Goal: Task Accomplishment & Management: Complete application form

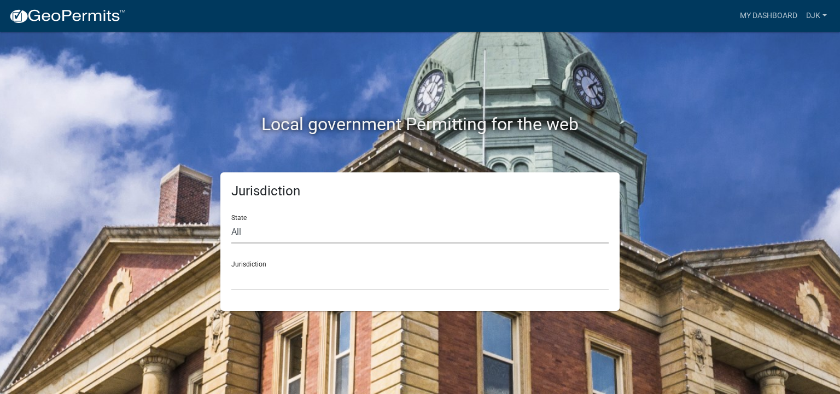
click at [232, 232] on select "All Colorado Georgia Indiana Iowa Kansas Minnesota Ohio South Carolina Wisconsin" at bounding box center [419, 232] width 377 height 22
select select "[US_STATE]"
click at [231, 221] on select "All Colorado Georgia Indiana Iowa Kansas Minnesota Ohio South Carolina Wisconsin" at bounding box center [419, 232] width 377 height 22
click at [257, 265] on div "Jurisdiction City of Charlestown, Indiana City of Jeffersonville, Indiana City …" at bounding box center [419, 271] width 377 height 38
click at [261, 279] on select "City of Charlestown, Indiana City of Jeffersonville, Indiana City of Logansport…" at bounding box center [419, 278] width 377 height 22
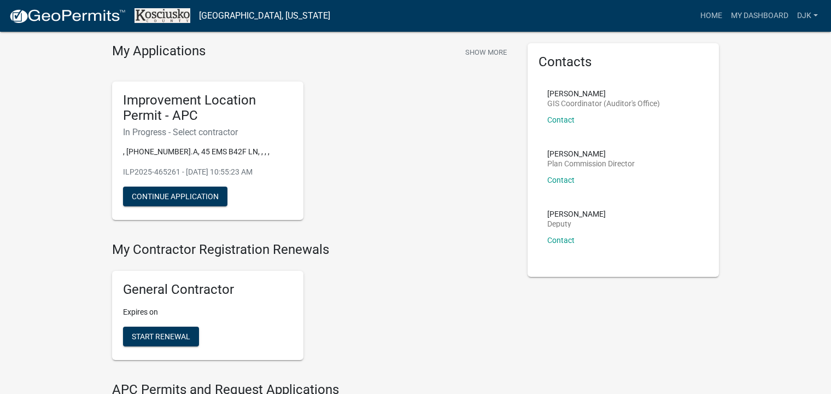
scroll to position [55, 0]
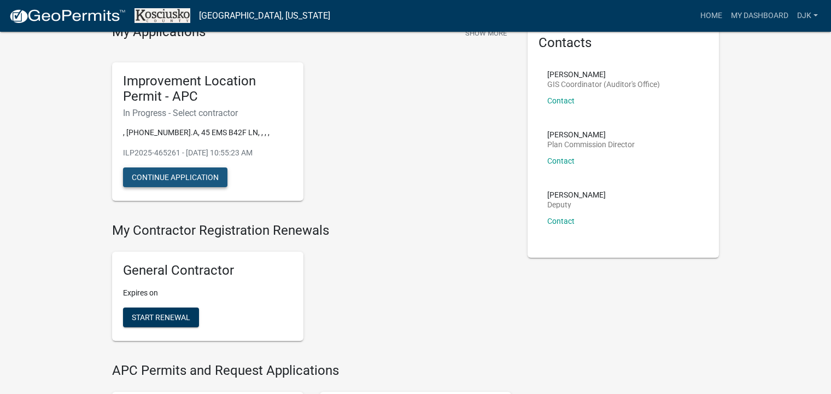
click at [195, 181] on button "Continue Application" at bounding box center [175, 177] width 104 height 20
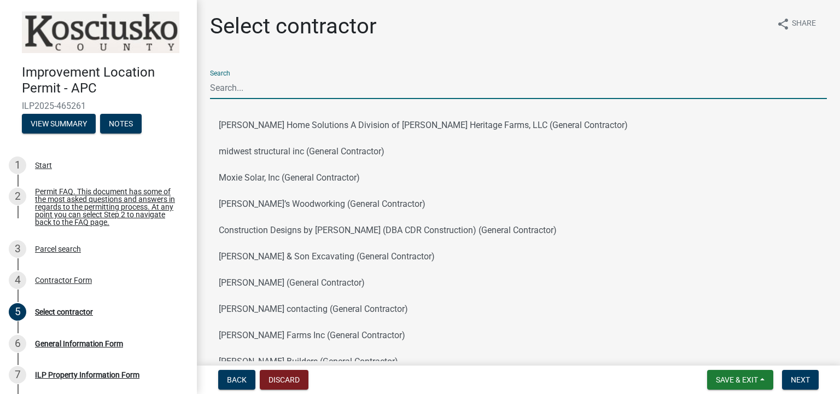
click at [274, 91] on input "Search" at bounding box center [518, 88] width 617 height 22
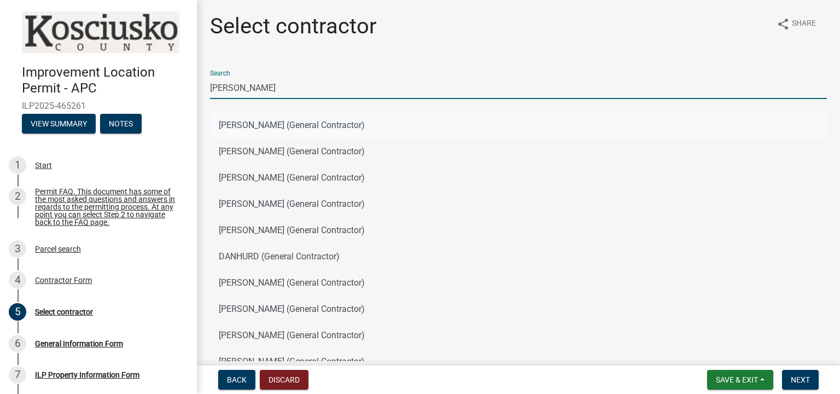
type input "dan kerlin"
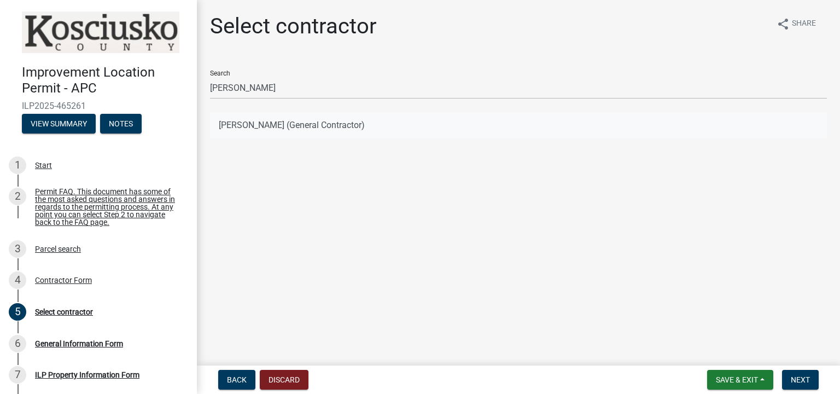
click at [292, 126] on button "Dan Kerlin (General Contractor)" at bounding box center [518, 125] width 617 height 26
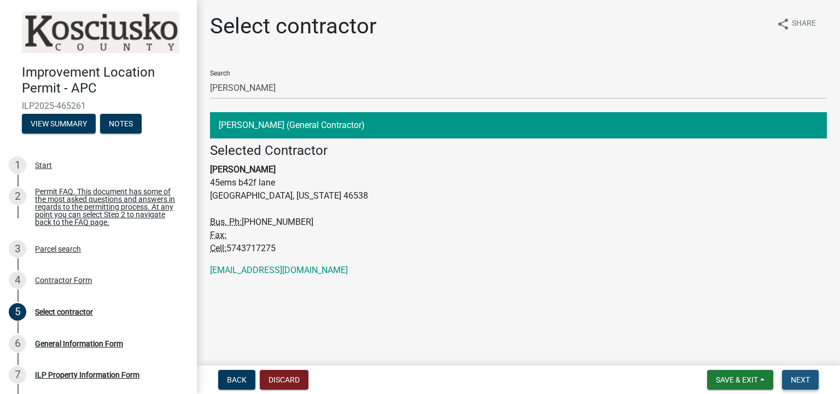
click at [798, 378] on span "Next" at bounding box center [799, 379] width 19 height 9
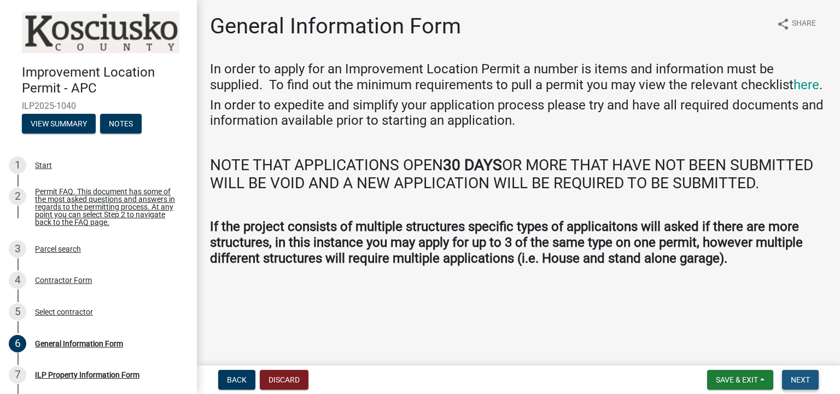
click at [802, 378] on span "Next" at bounding box center [799, 379] width 19 height 9
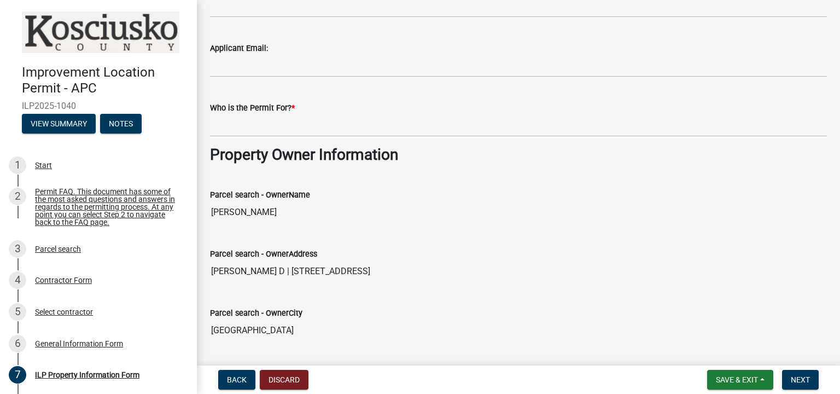
scroll to position [328, 0]
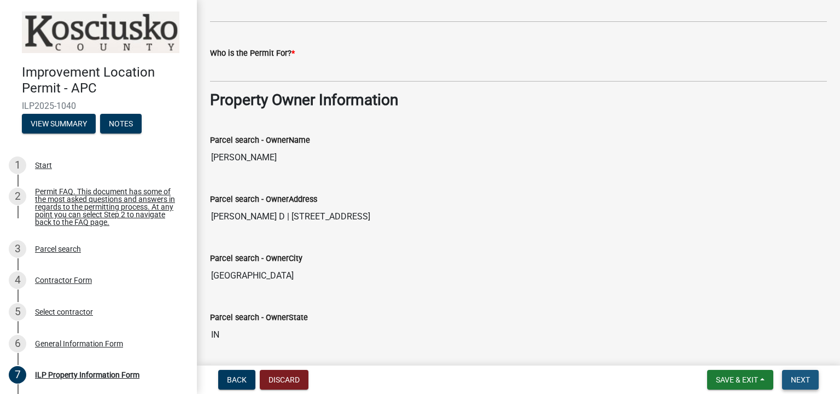
click at [804, 378] on span "Next" at bounding box center [799, 379] width 19 height 9
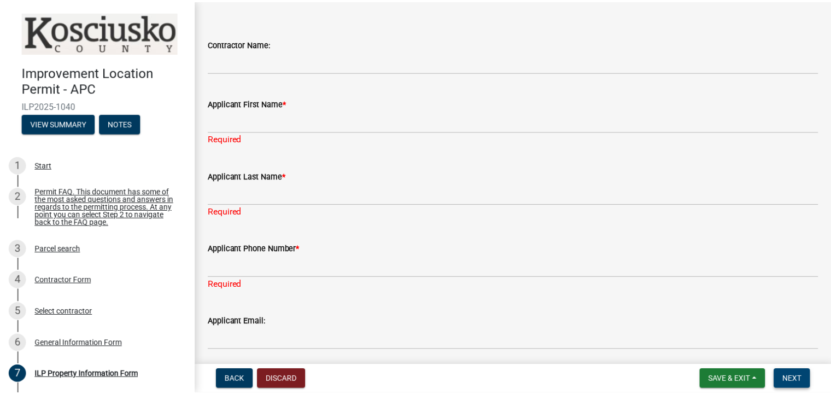
scroll to position [0, 0]
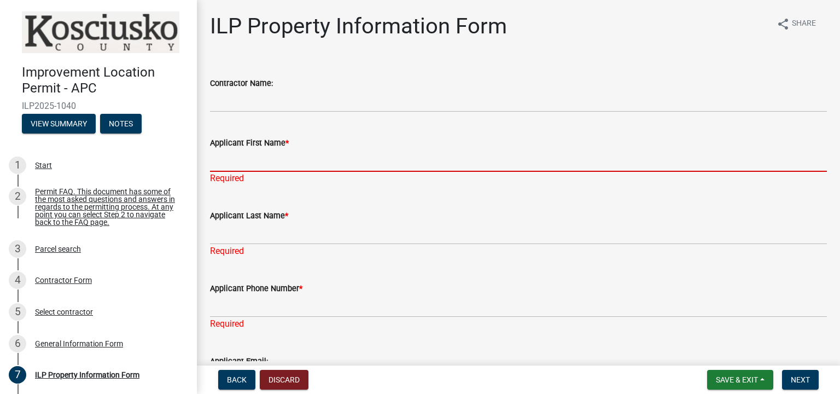
click at [277, 158] on input "Applicant First Name *" at bounding box center [518, 160] width 617 height 22
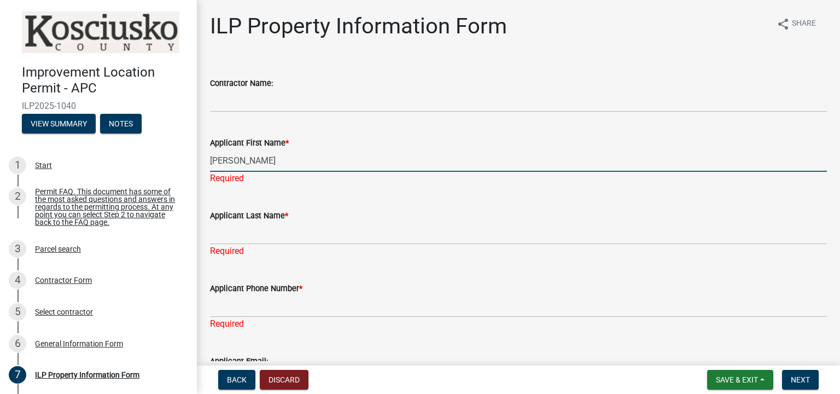
type input "Sharon"
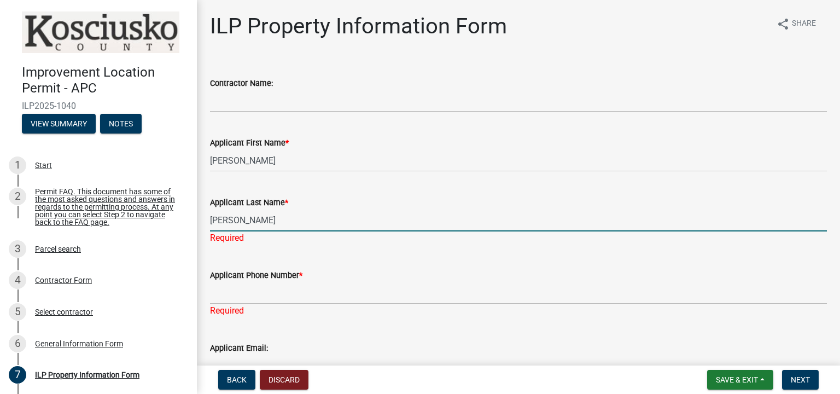
type input "Huston"
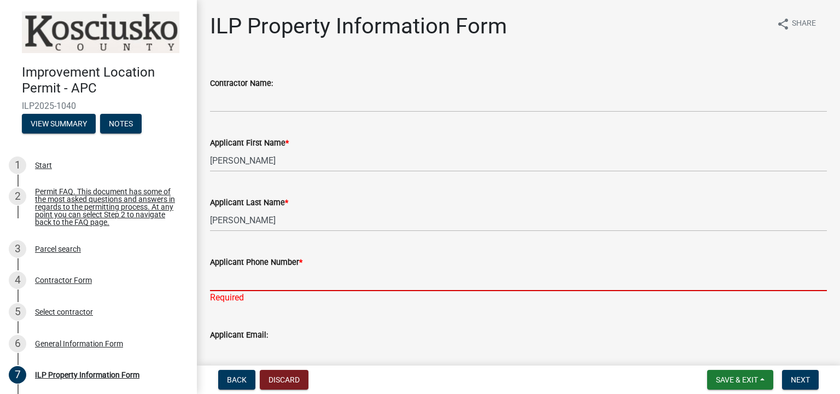
click at [307, 282] on input "Applicant Phone Number *" at bounding box center [518, 279] width 617 height 22
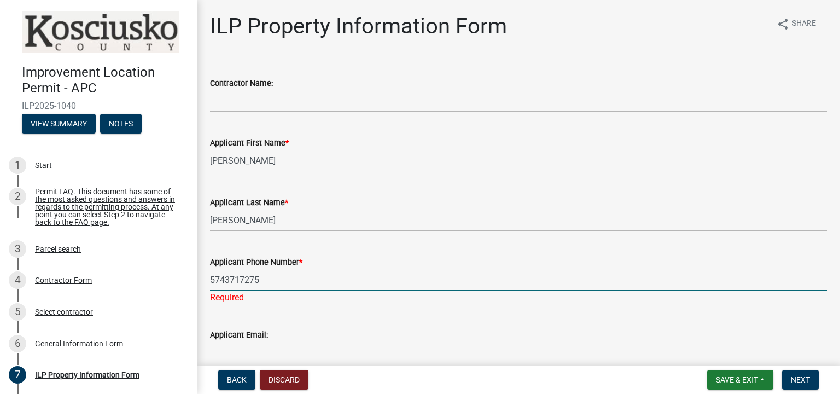
type input "5743717275"
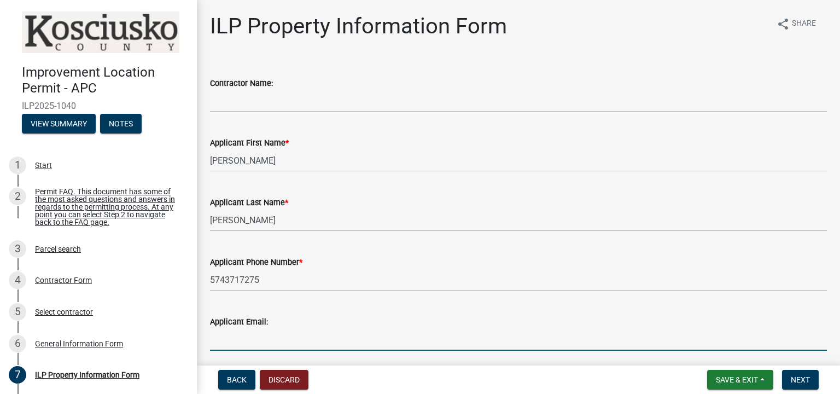
click at [278, 335] on input "Applicant Email:" at bounding box center [518, 339] width 617 height 22
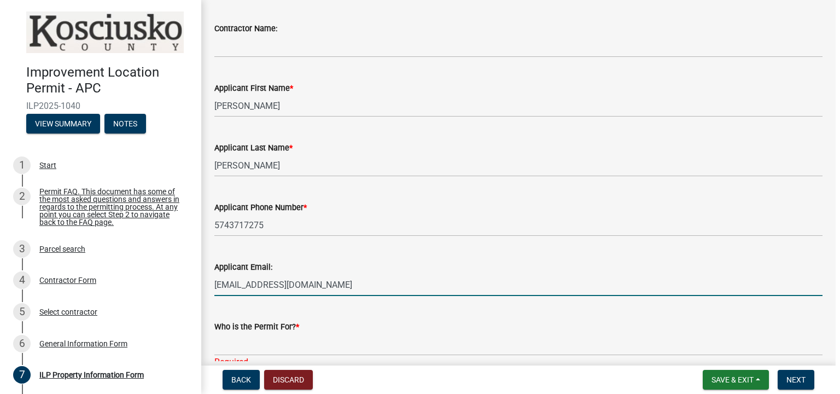
scroll to position [109, 0]
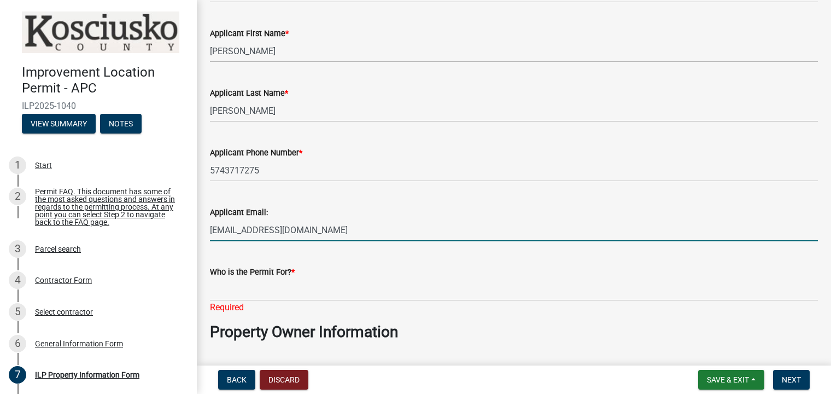
type input "danautorv@gmail.com"
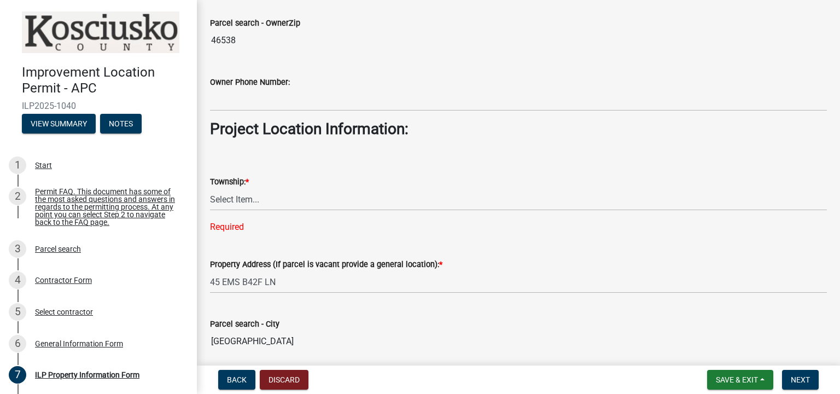
scroll to position [711, 0]
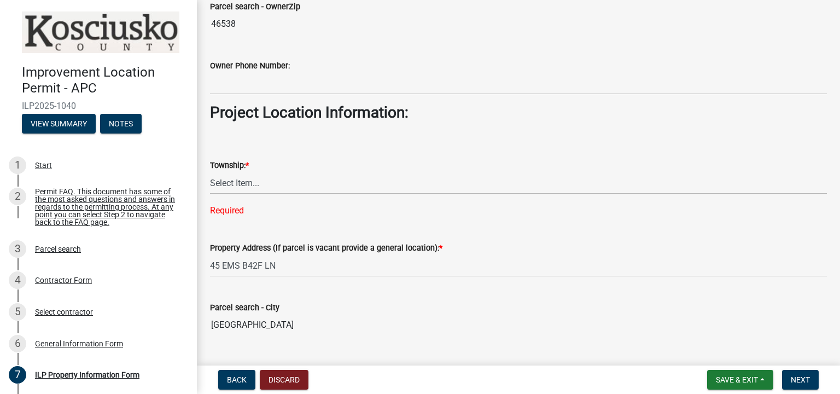
type input "Sharon Huston"
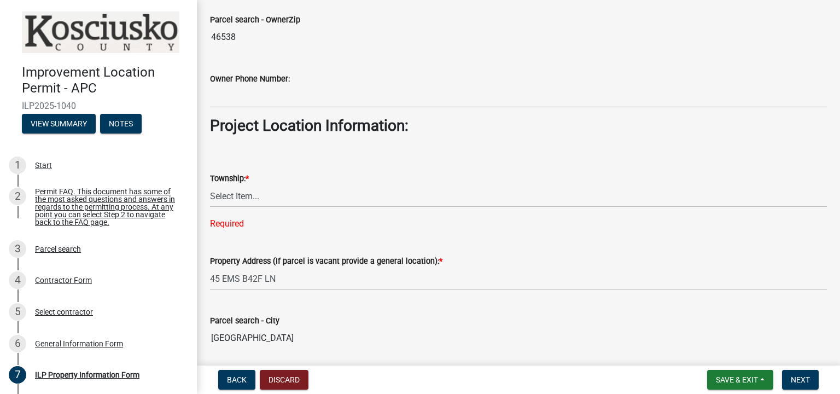
click at [244, 217] on div "Required" at bounding box center [518, 223] width 617 height 13
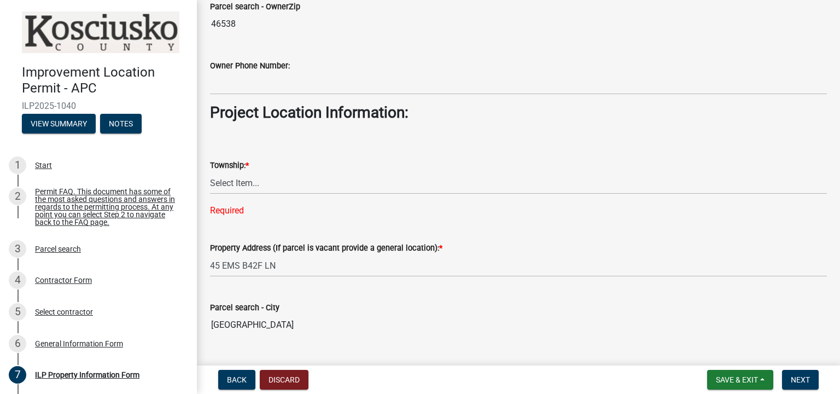
click at [252, 209] on div "Required" at bounding box center [518, 210] width 617 height 13
click at [219, 210] on div "Required" at bounding box center [518, 210] width 617 height 13
click at [225, 230] on div "Property Address (If parcel is vacant provide a general location): * 45 EMS B42…" at bounding box center [518, 251] width 617 height 51
click at [256, 206] on div "Required" at bounding box center [518, 210] width 617 height 13
drag, startPoint x: 226, startPoint y: 222, endPoint x: 430, endPoint y: 292, distance: 215.6
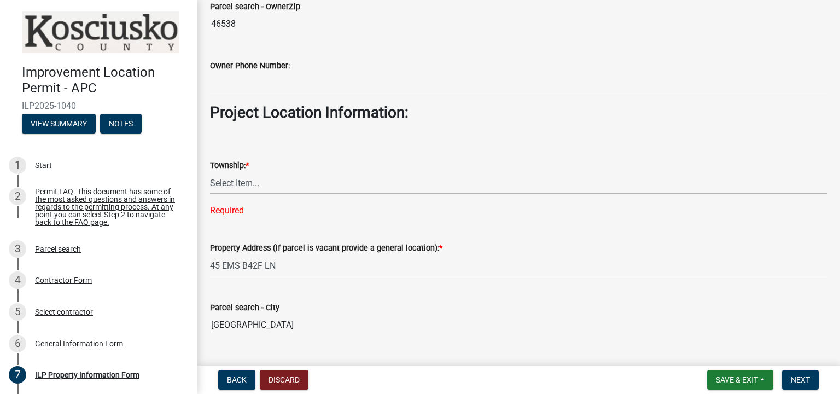
click at [430, 292] on div "Parcel search - City LEESBURG" at bounding box center [518, 310] width 617 height 50
click at [222, 212] on div "Required" at bounding box center [518, 210] width 617 height 13
click at [226, 226] on div "Property Address (If parcel is vacant provide a general location): * 45 EMS B42…" at bounding box center [518, 251] width 617 height 51
click at [795, 376] on span "Next" at bounding box center [799, 379] width 19 height 9
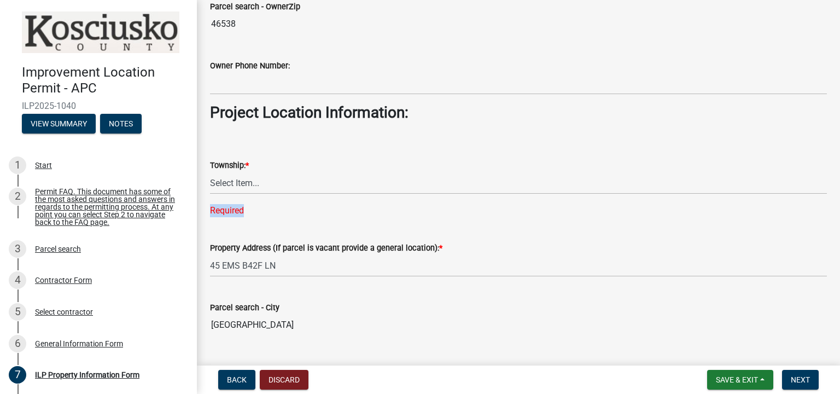
drag, startPoint x: 249, startPoint y: 207, endPoint x: 209, endPoint y: 212, distance: 40.8
click at [209, 212] on div "Township: * Select Item... Benton - Elkhart Co Clay Etna Franklin Harrison Jack…" at bounding box center [518, 173] width 633 height 87
click at [242, 210] on div "Required" at bounding box center [518, 210] width 617 height 13
drag, startPoint x: 254, startPoint y: 208, endPoint x: 204, endPoint y: 213, distance: 49.4
click at [204, 213] on div "Township: * Select Item... Benton - Elkhart Co Clay Etna Franklin Harrison Jack…" at bounding box center [518, 173] width 633 height 87
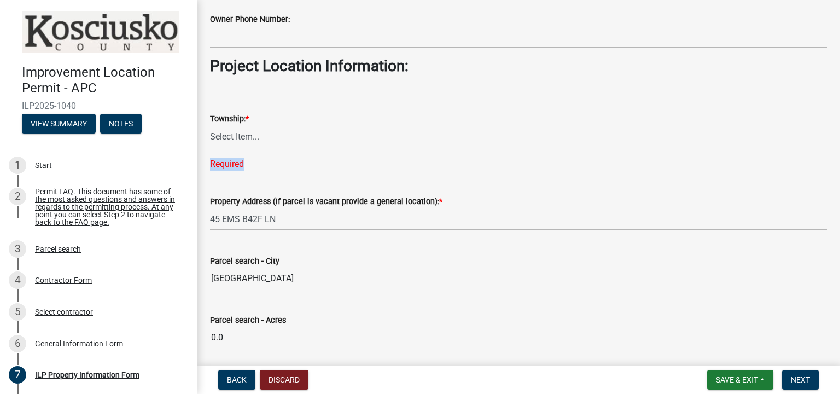
scroll to position [741, 0]
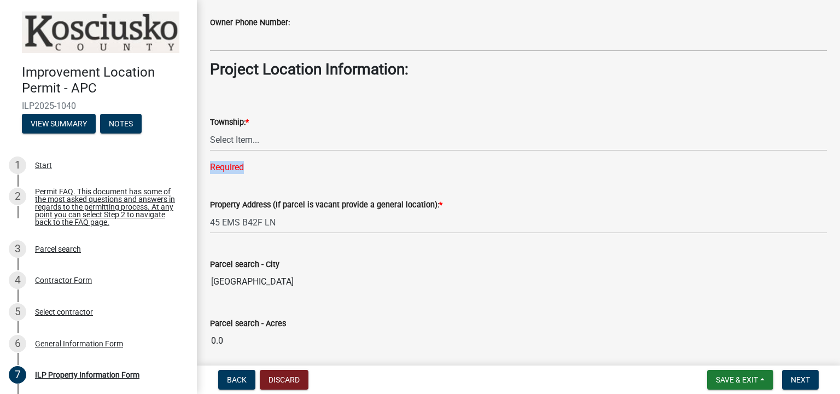
click at [254, 172] on wm-data-entity-input "Township: * Select Item... Benton - Elkhart Co Clay Etna Franklin Harrison Jack…" at bounding box center [518, 135] width 617 height 96
click at [241, 167] on div "Required" at bounding box center [518, 167] width 617 height 13
drag, startPoint x: 245, startPoint y: 166, endPoint x: 207, endPoint y: 172, distance: 38.7
click at [207, 172] on div "Township: * Select Item... Benton - Elkhart Co Clay Etna Franklin Harrison Jack…" at bounding box center [518, 130] width 633 height 87
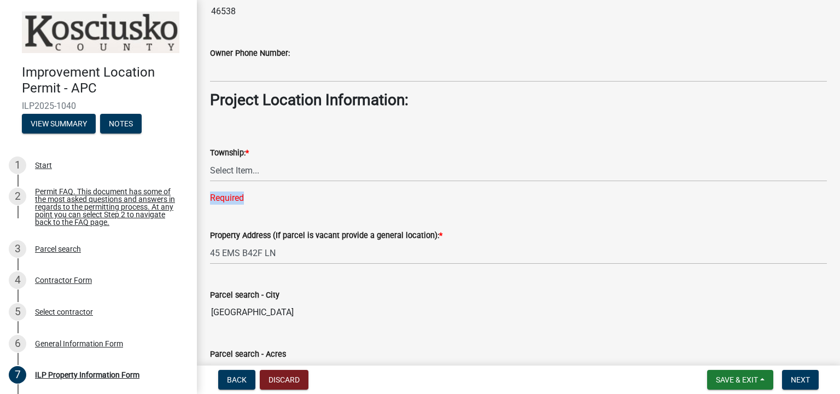
scroll to position [711, 0]
click at [256, 200] on div "Required" at bounding box center [518, 197] width 617 height 13
click at [245, 198] on div "Required" at bounding box center [518, 197] width 617 height 13
click at [248, 213] on div "Property Address (If parcel is vacant provide a general location): * 45 EMS B42…" at bounding box center [518, 238] width 617 height 51
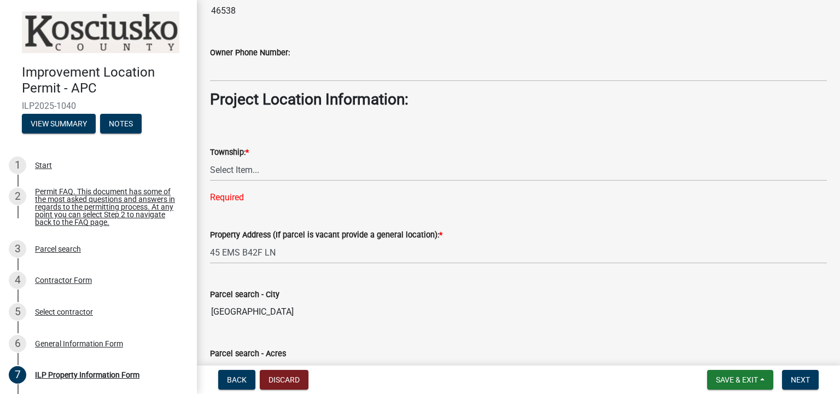
drag, startPoint x: 248, startPoint y: 213, endPoint x: 444, endPoint y: 197, distance: 196.8
click at [444, 197] on div "Required" at bounding box center [518, 197] width 617 height 13
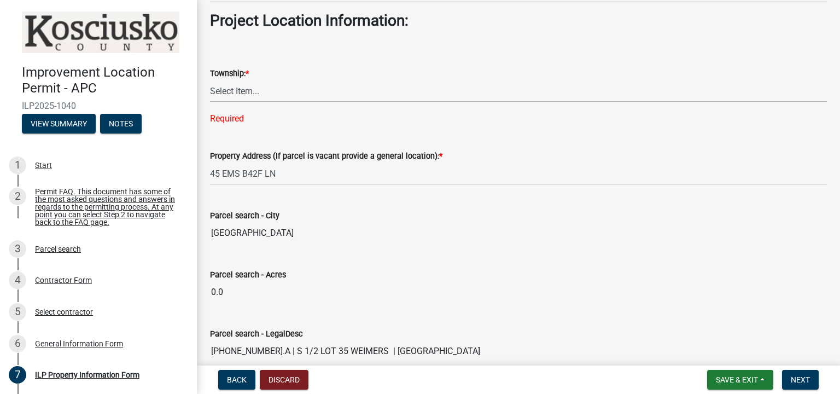
scroll to position [820, 0]
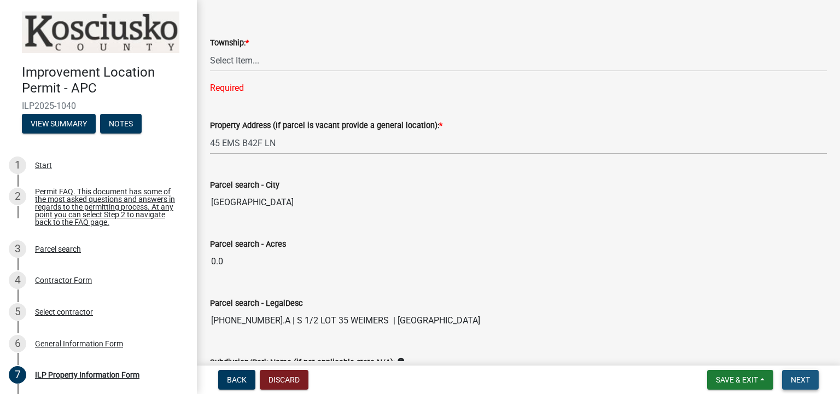
click at [799, 381] on span "Next" at bounding box center [799, 379] width 19 height 9
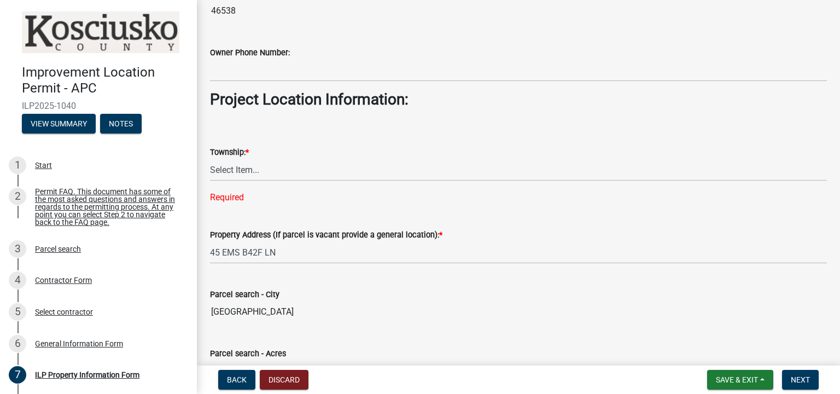
click at [253, 194] on div "Required" at bounding box center [518, 197] width 617 height 13
drag, startPoint x: 253, startPoint y: 194, endPoint x: 204, endPoint y: 201, distance: 49.7
click at [202, 201] on div "Township: * Select Item... Benton - Elkhart Co Clay Etna Franklin Harrison Jack…" at bounding box center [518, 160] width 633 height 87
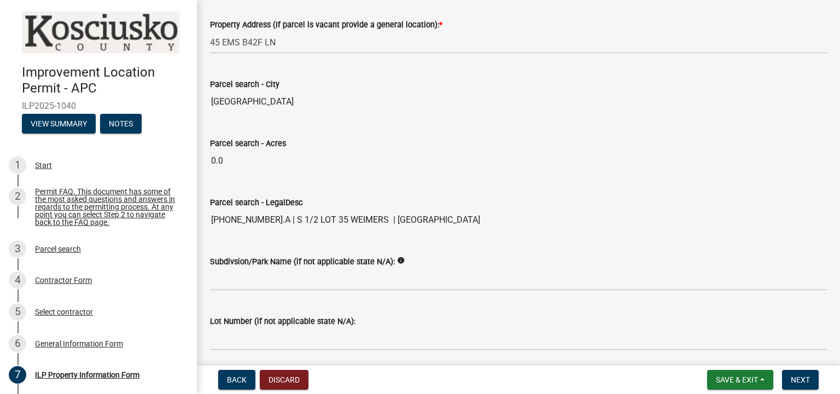
scroll to position [959, 0]
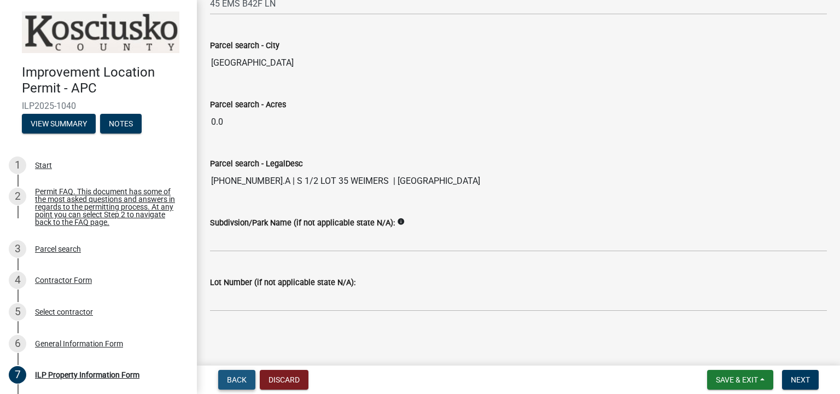
click at [238, 378] on span "Back" at bounding box center [237, 379] width 20 height 9
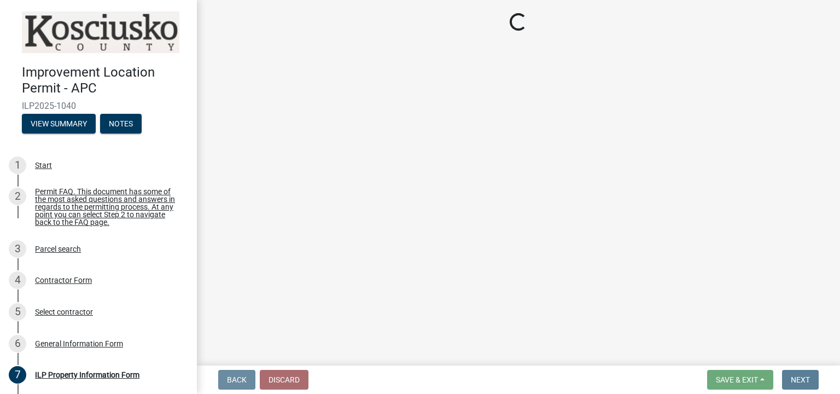
scroll to position [0, 0]
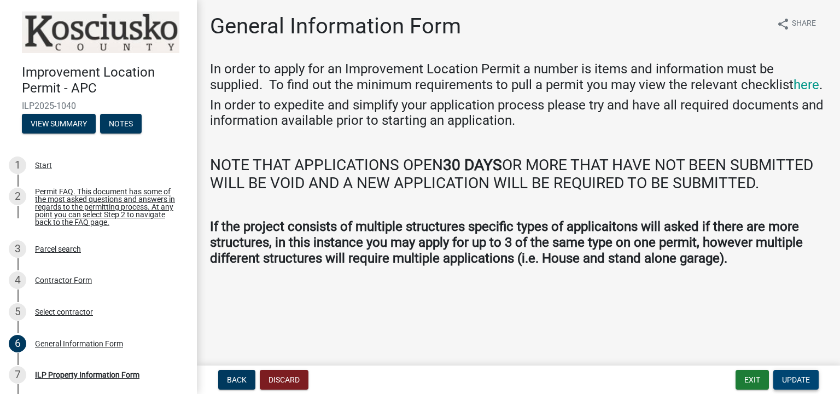
click at [787, 379] on span "Update" at bounding box center [796, 379] width 28 height 9
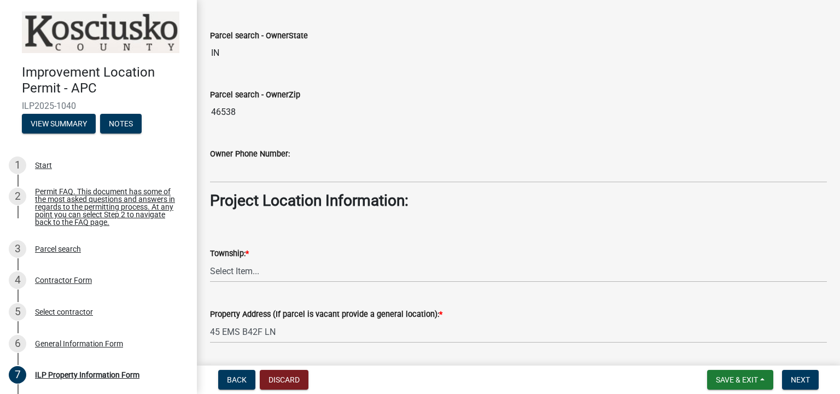
scroll to position [555, 0]
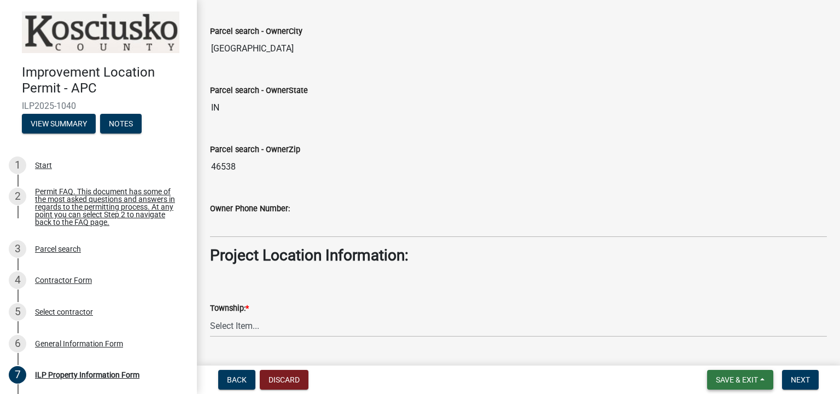
click at [724, 377] on span "Save & Exit" at bounding box center [737, 379] width 42 height 9
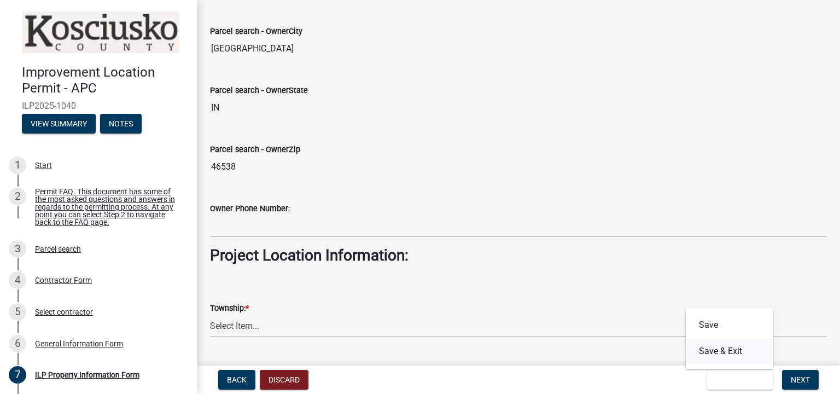
click at [724, 350] on button "Save & Exit" at bounding box center [729, 351] width 87 height 26
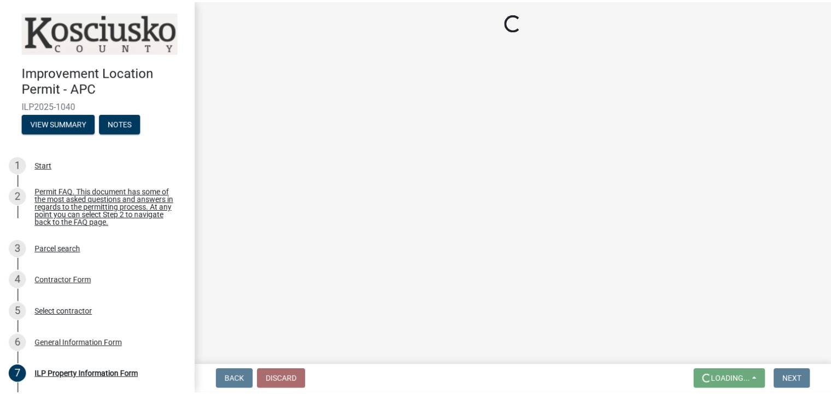
scroll to position [0, 0]
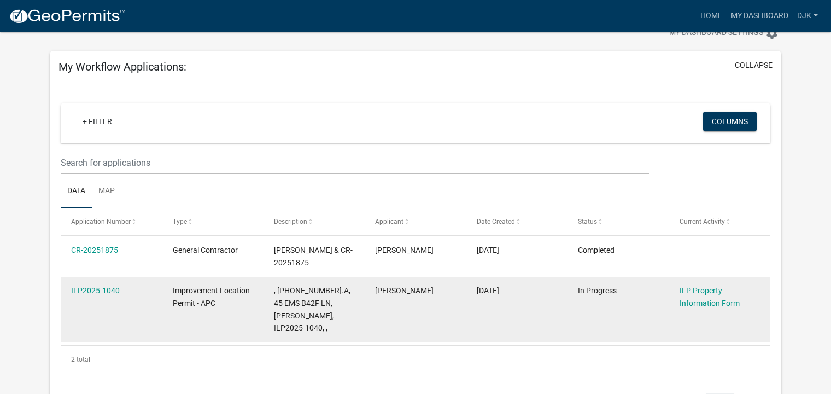
scroll to position [55, 0]
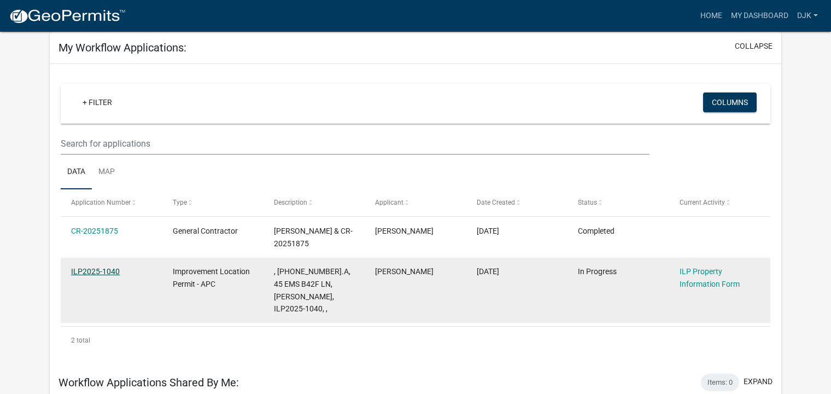
click at [104, 272] on link "ILP2025-1040" at bounding box center [95, 271] width 49 height 9
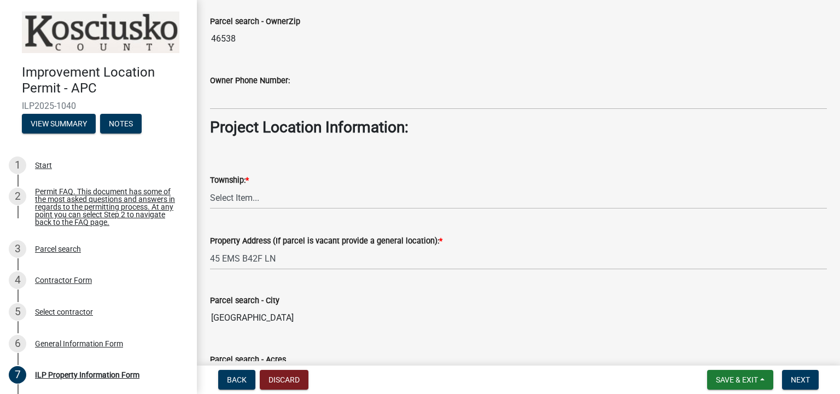
scroll to position [664, 0]
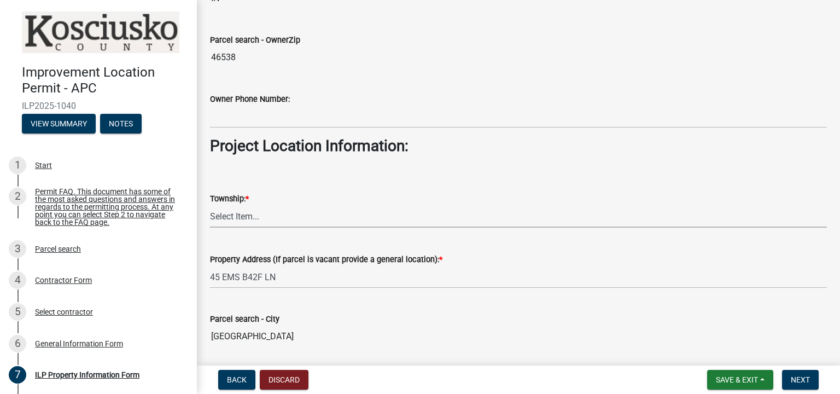
click at [248, 214] on select "Select Item... Benton - Elkhart Co Clay Etna Franklin Harrison Jackson Jefferso…" at bounding box center [518, 216] width 617 height 22
click at [236, 214] on select "Select Item... Benton - Elkhart Co Clay Etna Franklin Harrison Jackson Jefferso…" at bounding box center [518, 216] width 617 height 22
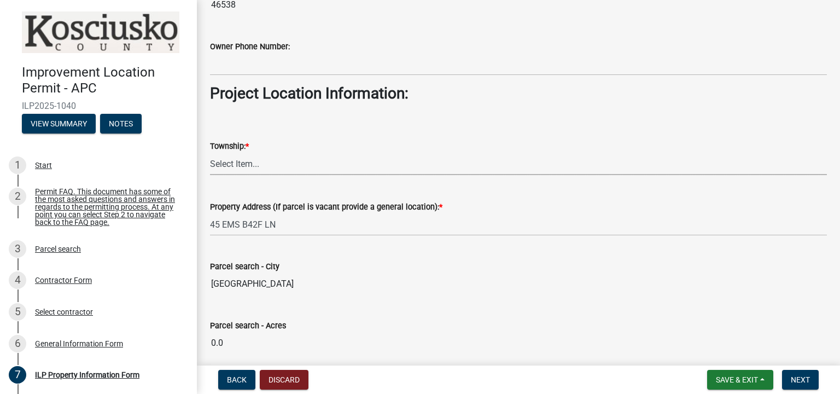
scroll to position [719, 0]
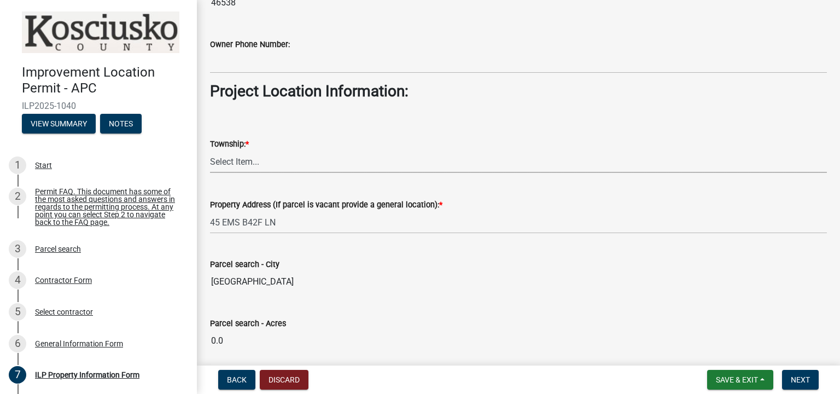
click at [237, 159] on select "Select Item... Benton - Elkhart Co Clay Etna Franklin Harrison Jackson Jefferso…" at bounding box center [518, 161] width 617 height 22
click at [210, 150] on select "Select Item... Benton - Elkhart Co Clay Etna Franklin Harrison Jackson Jefferso…" at bounding box center [518, 161] width 617 height 22
select select "ce5e5af6-c6c5-4687-8c03-18a23ec22597"
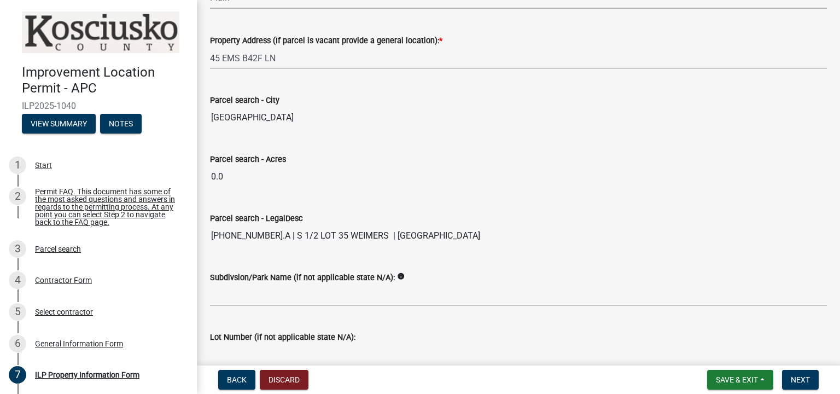
scroll to position [938, 0]
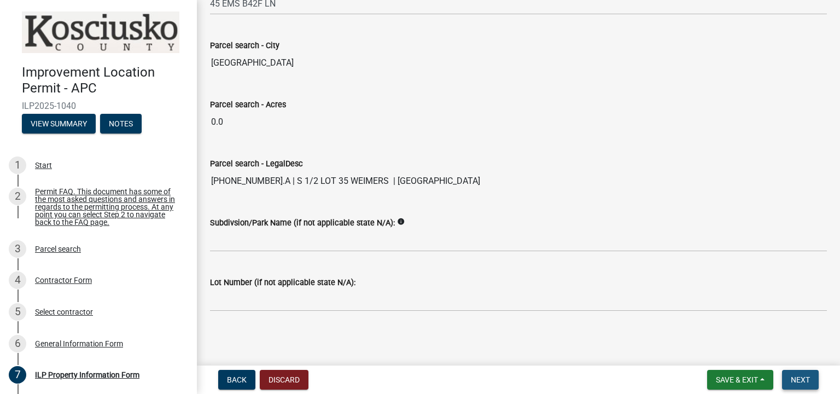
click at [806, 383] on span "Next" at bounding box center [799, 379] width 19 height 9
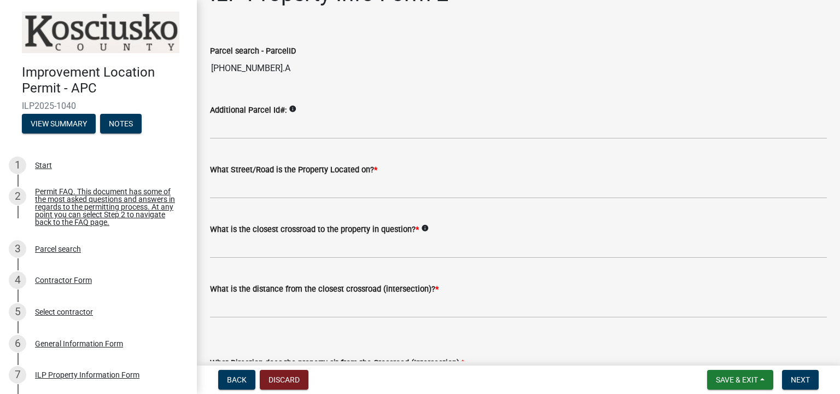
scroll to position [0, 0]
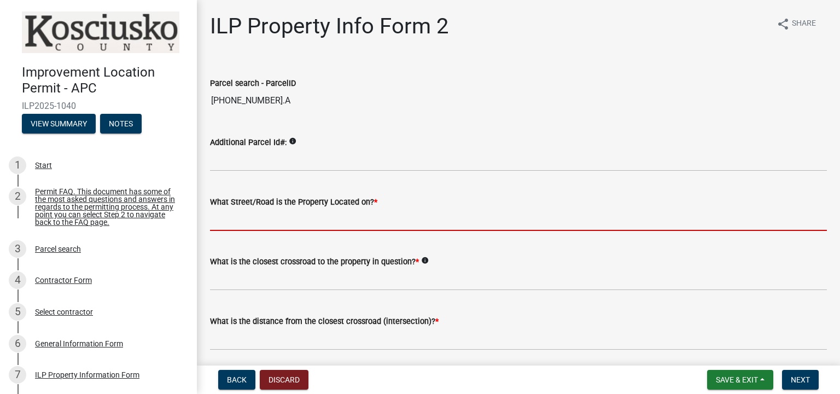
click at [284, 219] on input "What Street/Road is the Property Located on? *" at bounding box center [518, 219] width 617 height 22
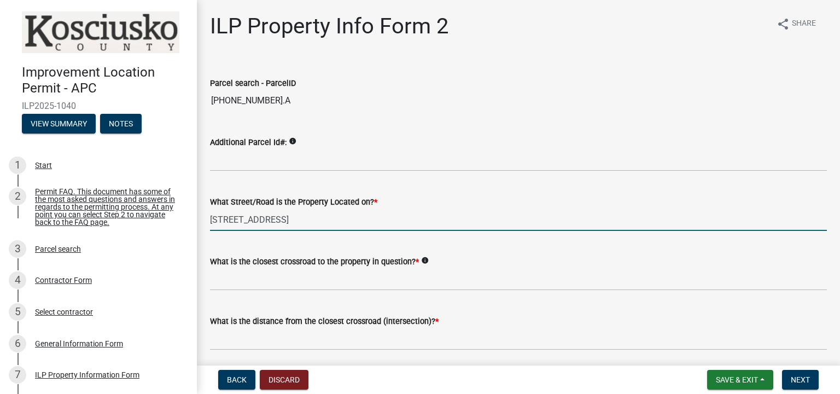
type input "45EMS BF2F LANE"
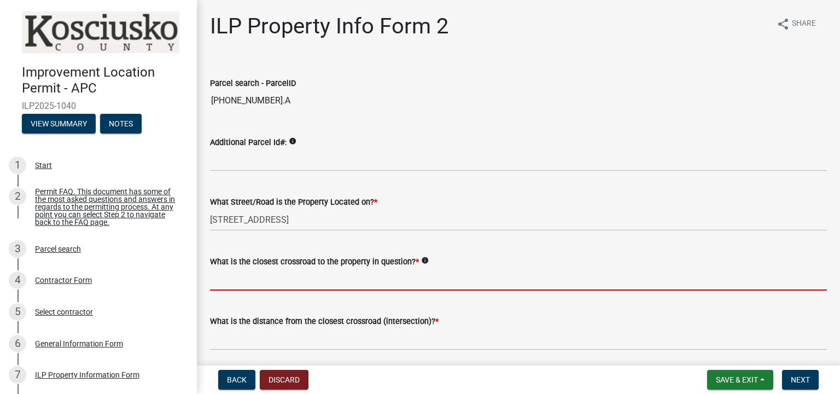
click at [263, 282] on input "What is the closest crossroad to the property in question? *" at bounding box center [518, 279] width 617 height 22
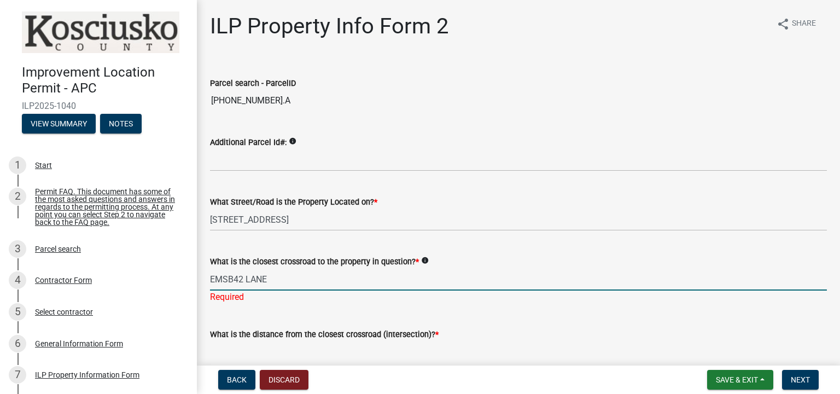
type input "EMSB42 LANE"
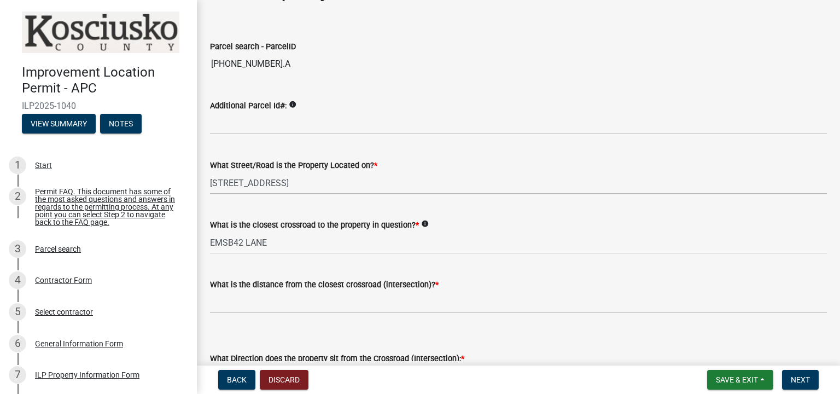
scroll to position [55, 0]
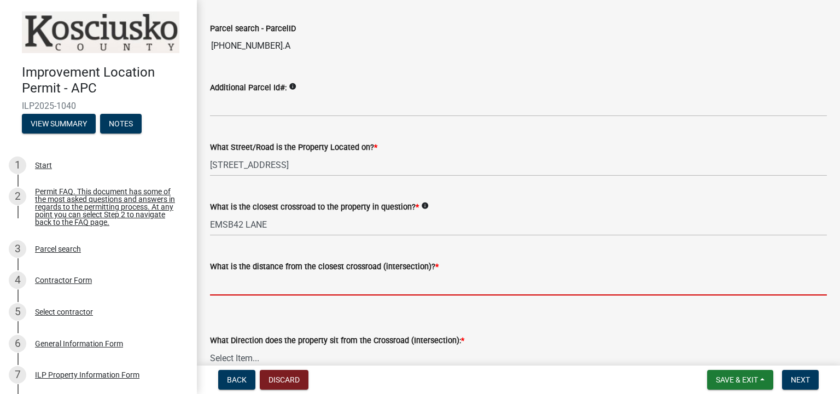
click at [232, 284] on input "text" at bounding box center [518, 284] width 617 height 22
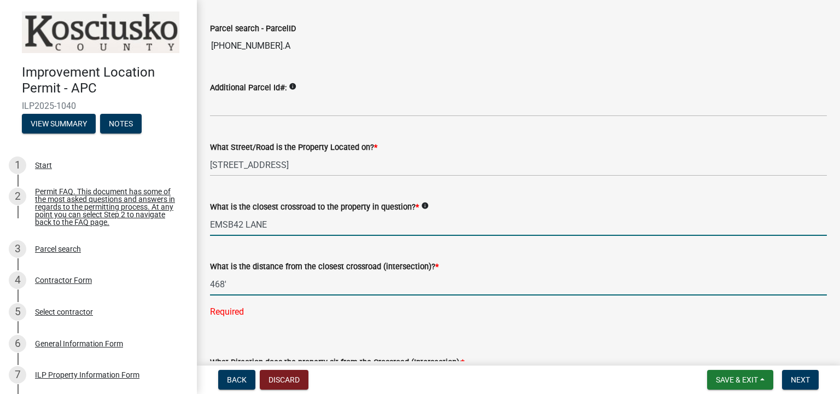
type input "468"
click at [483, 224] on input "EMSB42 LANE" at bounding box center [518, 224] width 617 height 22
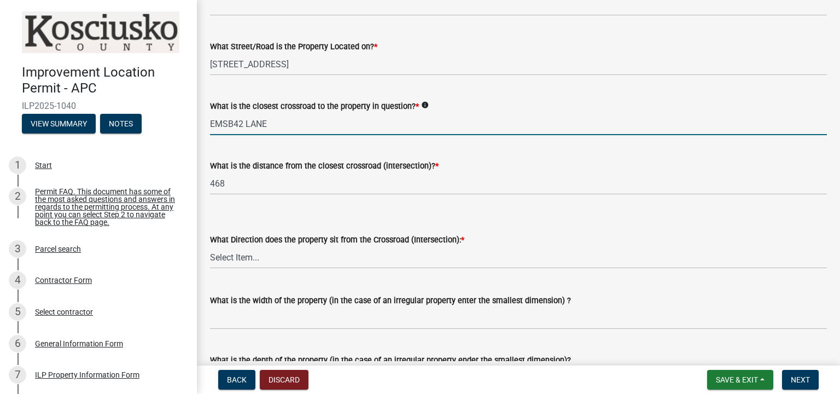
scroll to position [164, 0]
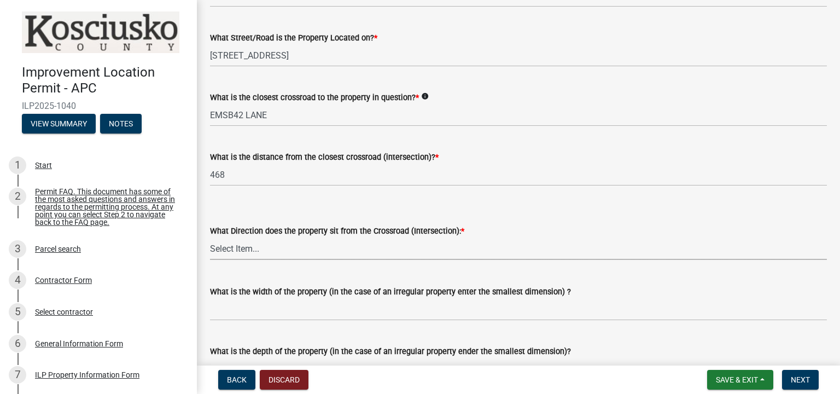
click at [241, 250] on select "Select Item... N NE NW S SE SW E W" at bounding box center [518, 248] width 617 height 22
click at [210, 237] on select "Select Item... N NE NW S SE SW E W" at bounding box center [518, 248] width 617 height 22
select select "d5ef8917-5513-464f-93cd-11bc9adf3566"
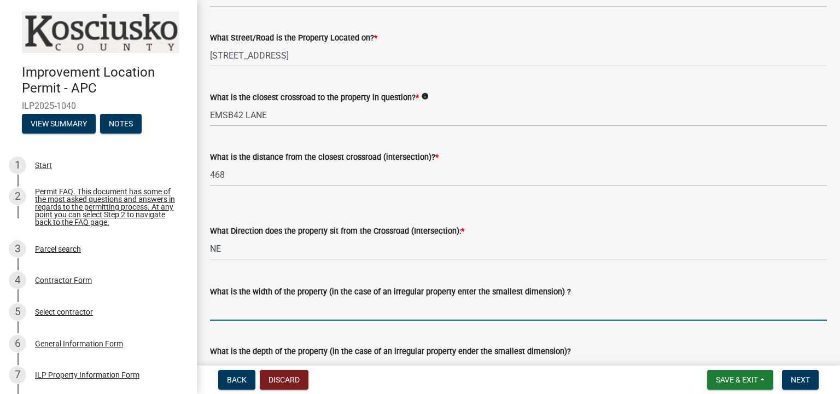
click at [248, 311] on input "What is the width of the property (in the case of an irregular property enter t…" at bounding box center [518, 309] width 617 height 22
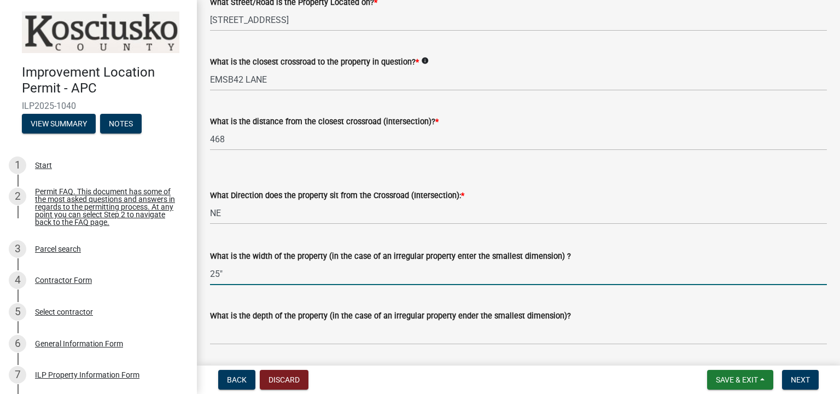
scroll to position [219, 0]
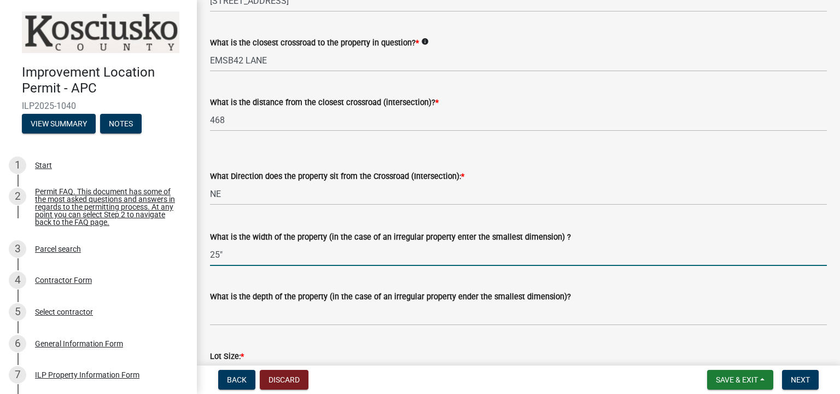
type input "25""
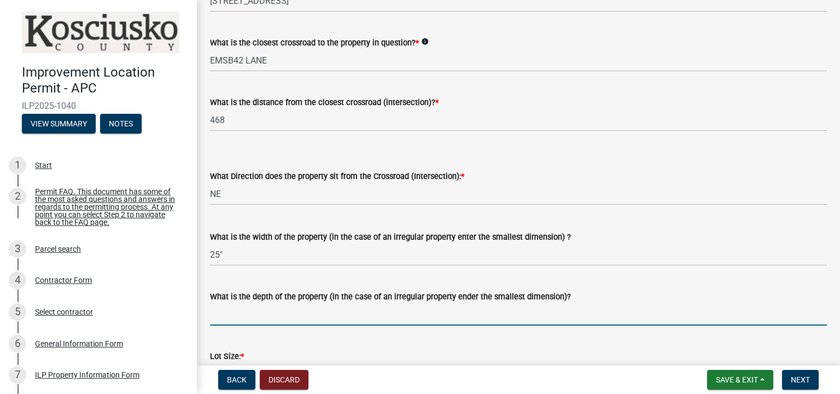
click at [339, 315] on input "What is the depth of the property (in the case of an irregular property ender t…" at bounding box center [518, 314] width 617 height 22
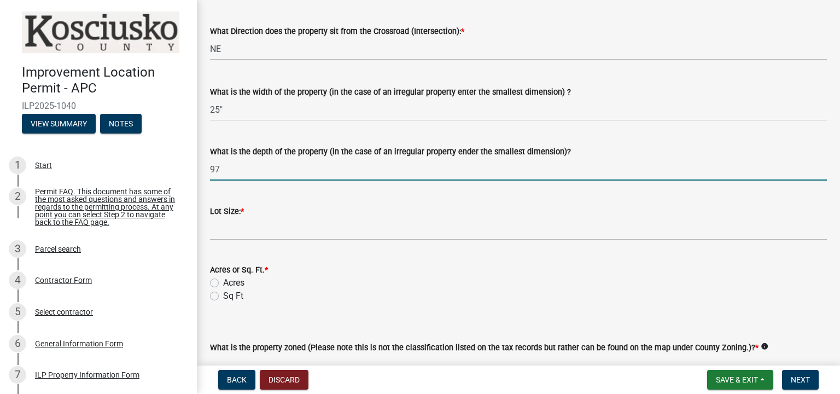
scroll to position [383, 0]
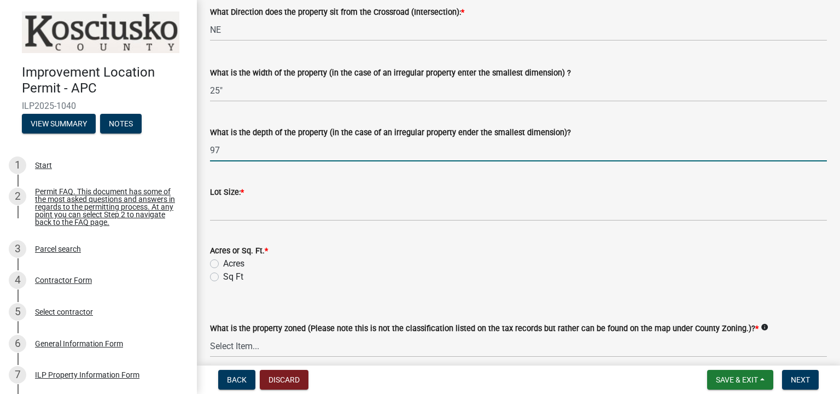
type input "97"
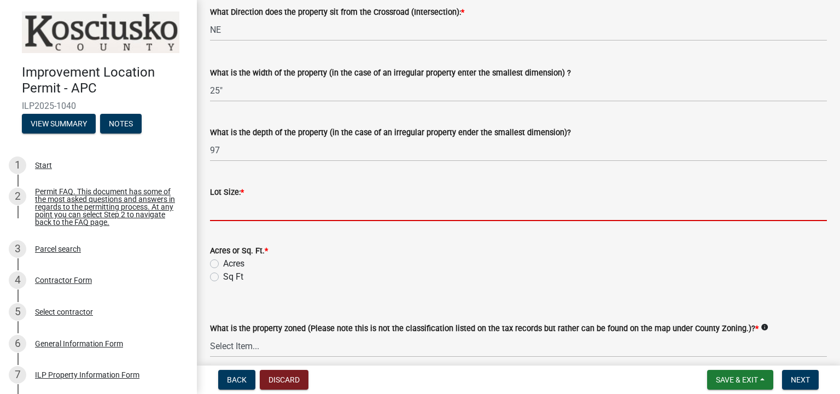
click at [256, 210] on input "text" at bounding box center [518, 209] width 617 height 22
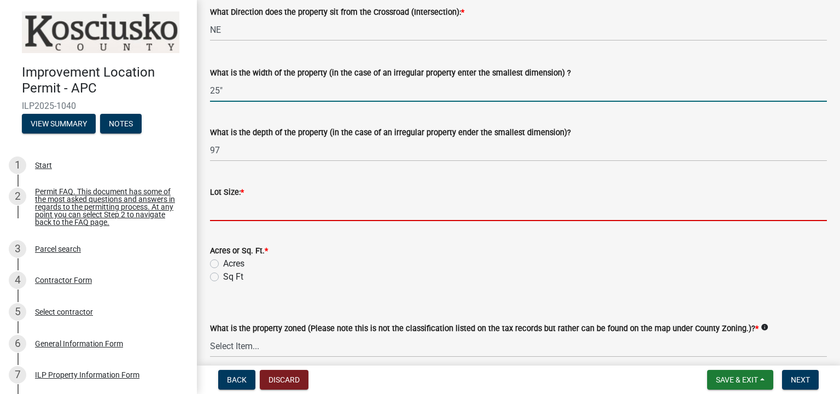
click at [223, 89] on input "25"" at bounding box center [518, 90] width 617 height 22
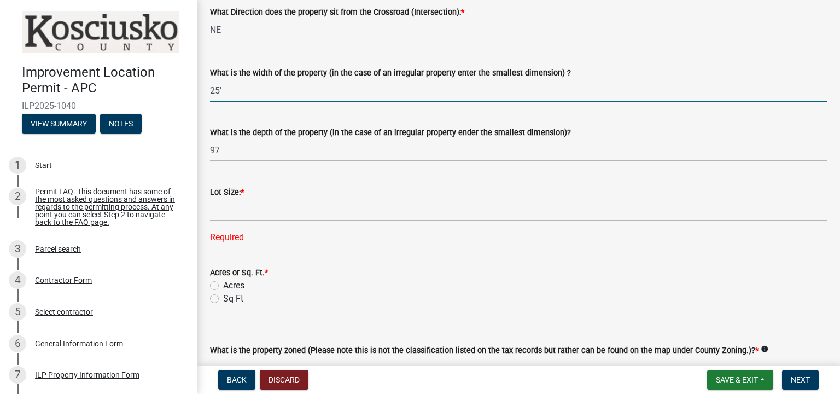
type input "25'"
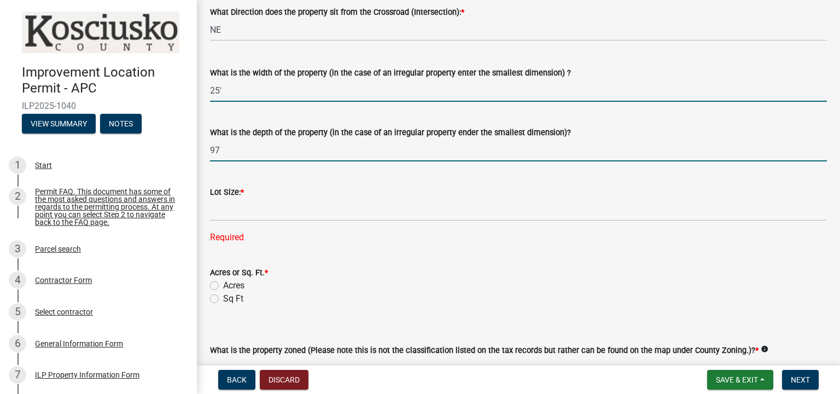
click at [219, 149] on input "97" at bounding box center [518, 150] width 617 height 22
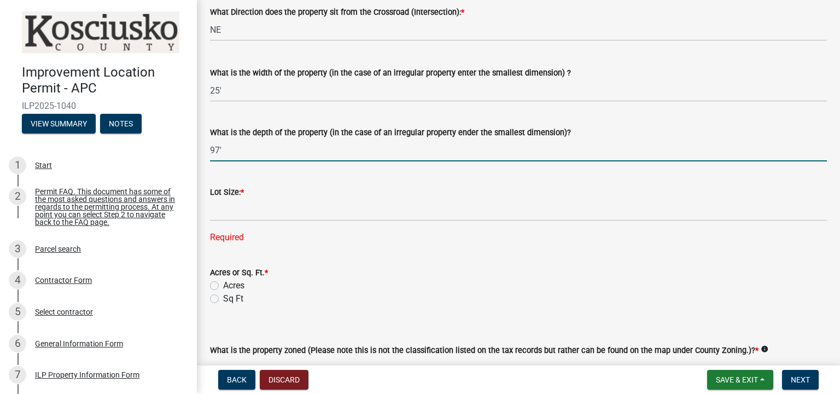
type input "97'"
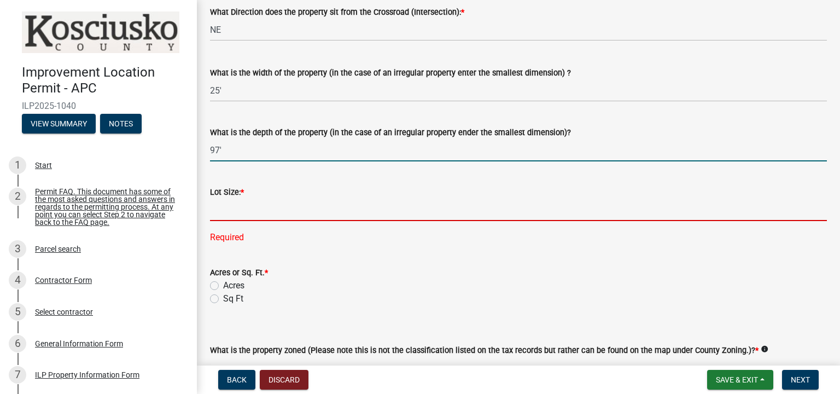
click at [247, 206] on input "text" at bounding box center [518, 209] width 617 height 22
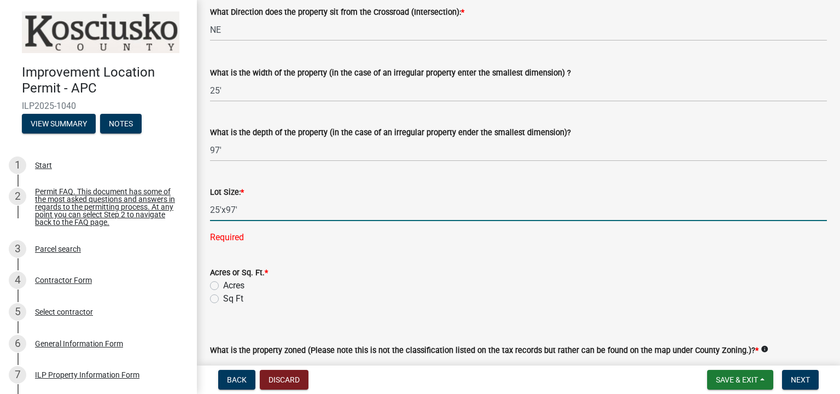
scroll to position [437, 0]
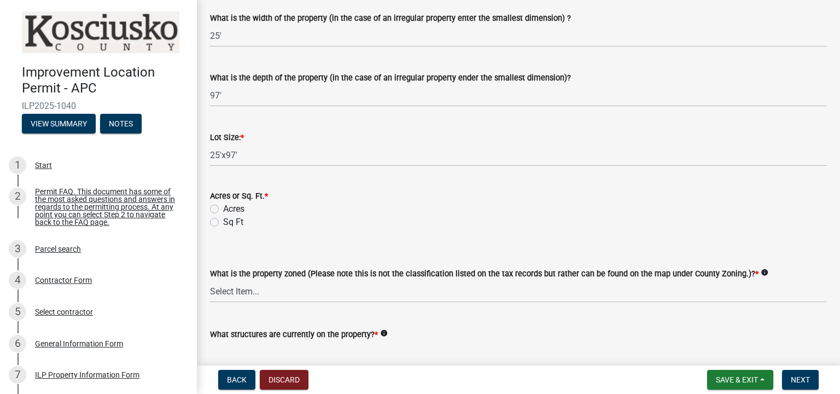
type input "2597"
click at [223, 209] on label "Acres" at bounding box center [233, 208] width 21 height 13
click at [223, 209] on input "Acres" at bounding box center [226, 205] width 7 height 7
radio input "true"
click at [242, 239] on div "What is the property zoned (Please note this is not the classification listed o…" at bounding box center [518, 270] width 617 height 64
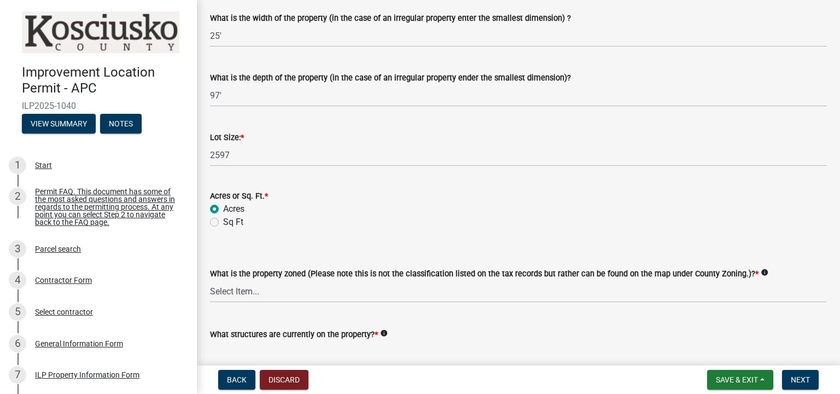
click at [259, 235] on wm-data-entity-input "Acres or Sq. Ft. * Acres Sq Ft" at bounding box center [518, 207] width 617 height 62
click at [290, 206] on div "Acres" at bounding box center [518, 208] width 617 height 13
click at [267, 249] on div "What is the property zoned (Please note this is not the classification listed o…" at bounding box center [518, 270] width 617 height 64
click at [245, 192] on label "Acres or Sq. Ft. *" at bounding box center [239, 196] width 58 height 8
click at [246, 178] on form "Acres or Sq. Ft. * Acres Sq Ft" at bounding box center [518, 202] width 617 height 52
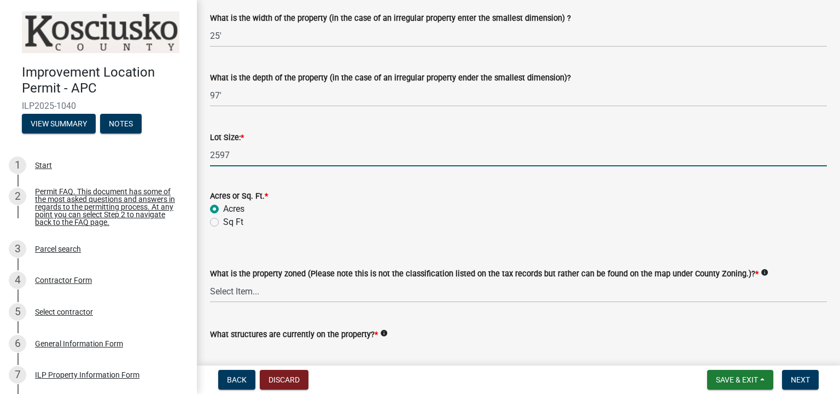
drag, startPoint x: 233, startPoint y: 155, endPoint x: 209, endPoint y: 157, distance: 24.8
click at [209, 157] on div "Lot Size: * 2597" at bounding box center [518, 140] width 633 height 51
click at [330, 182] on form "Acres or Sq. Ft. * Acres Sq Ft" at bounding box center [518, 202] width 617 height 52
drag, startPoint x: 231, startPoint y: 157, endPoint x: 203, endPoint y: 157, distance: 28.4
click at [203, 157] on div "Lot Size: * 2597" at bounding box center [518, 140] width 633 height 51
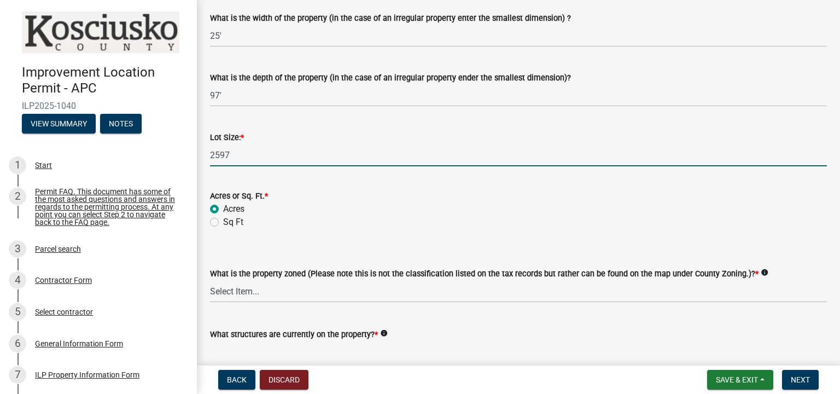
type input "0"
type input "0.05"
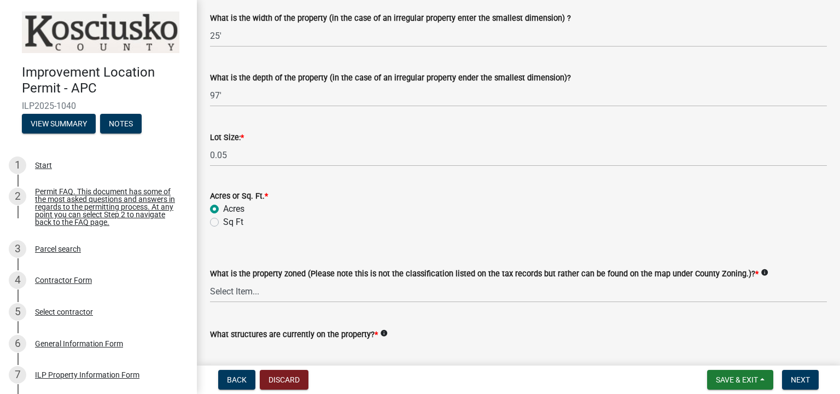
click at [290, 255] on form "What is the property zoned (Please note this is not the classification listed o…" at bounding box center [518, 278] width 617 height 49
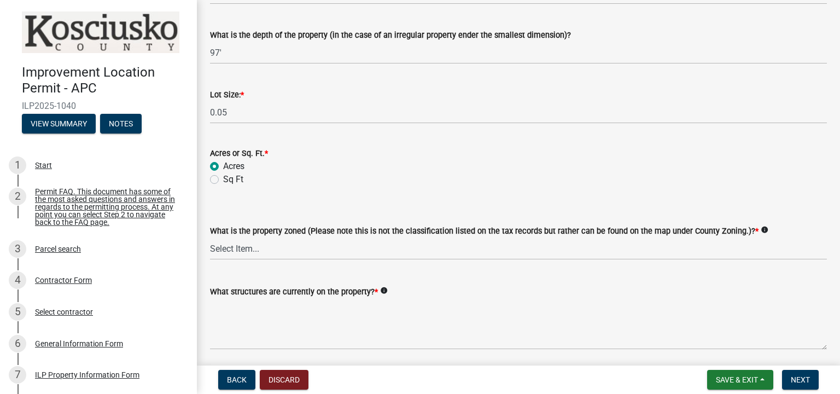
scroll to position [492, 0]
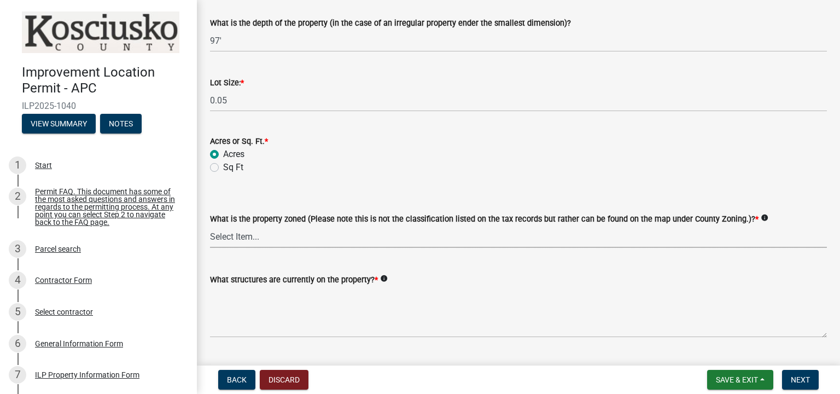
click at [311, 244] on select "Select Item... Agricultural Agricultural 2 Commercial Environmental Industrial …" at bounding box center [518, 236] width 617 height 22
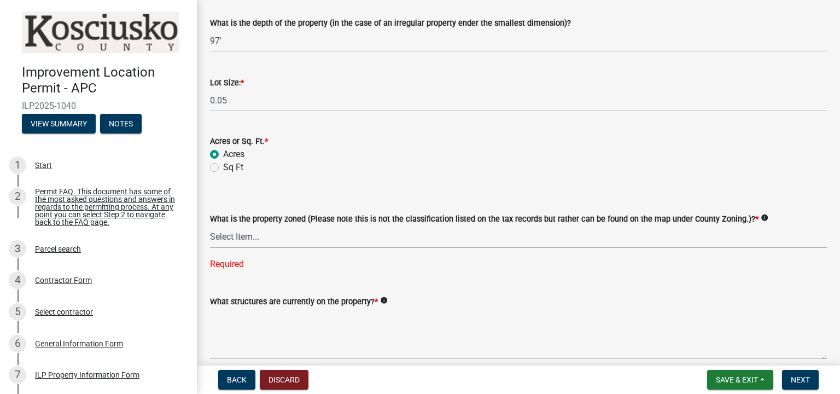
click at [271, 241] on select "Select Item... Agricultural Agricultural 2 Commercial Environmental Industrial …" at bounding box center [518, 236] width 617 height 22
click at [210, 225] on select "Select Item... Agricultural Agricultural 2 Commercial Environmental Industrial …" at bounding box center [518, 236] width 617 height 22
select select "1146270b-2111-4e23-bf7f-74ce85cf7041"
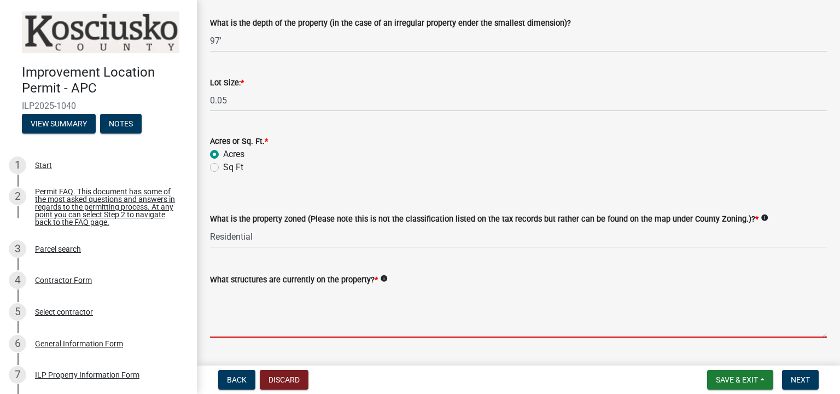
click at [280, 310] on textarea "What structures are currently on the property? *" at bounding box center [518, 311] width 617 height 51
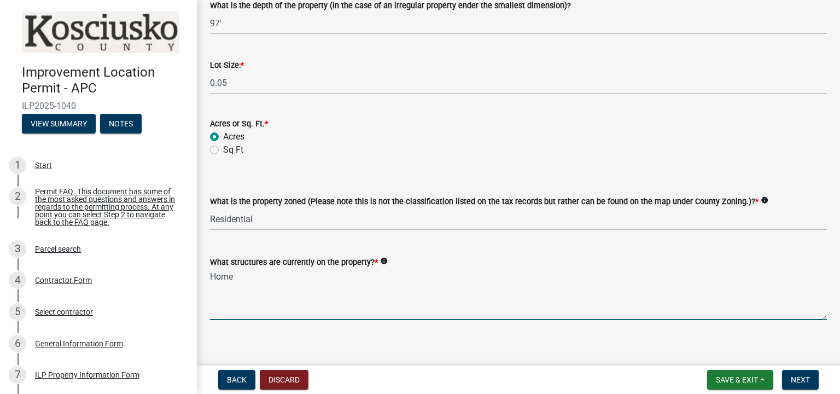
scroll to position [519, 0]
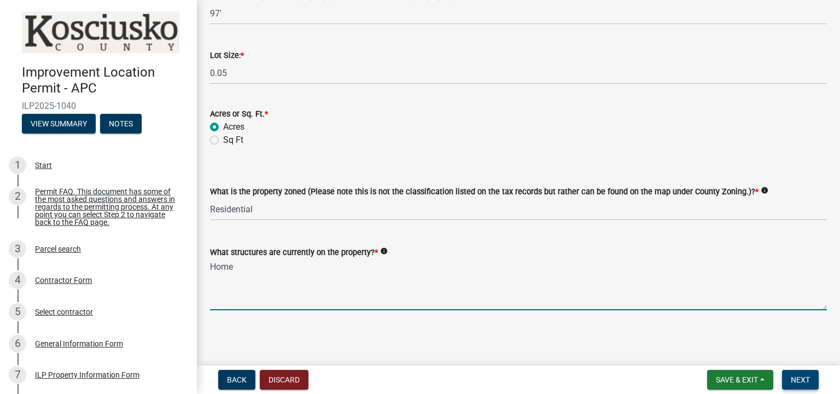
type textarea "Home"
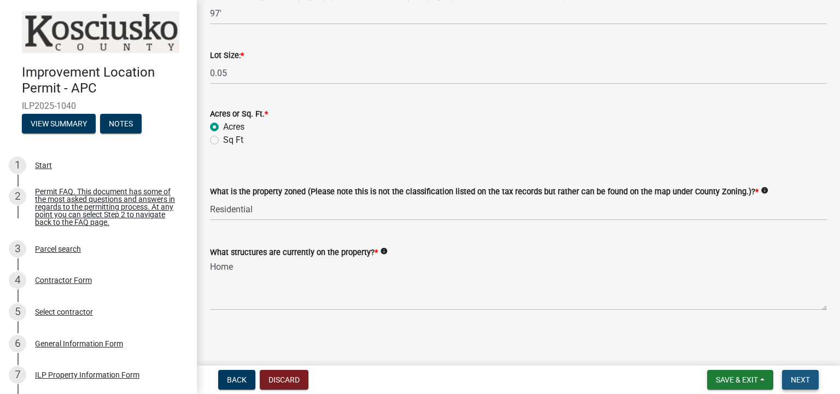
click at [804, 381] on span "Next" at bounding box center [799, 379] width 19 height 9
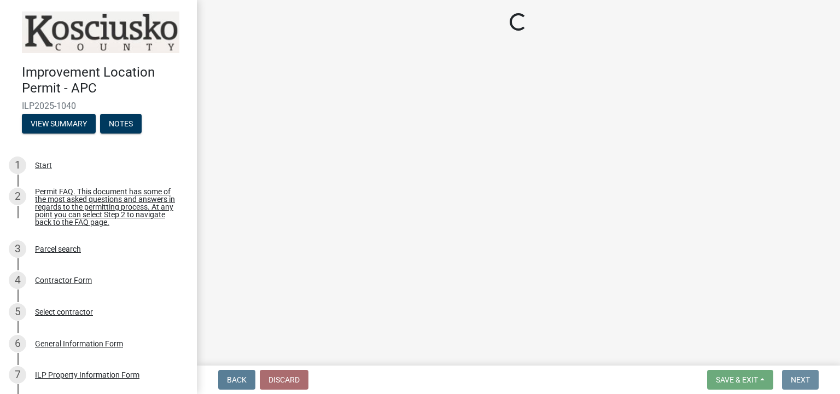
scroll to position [0, 0]
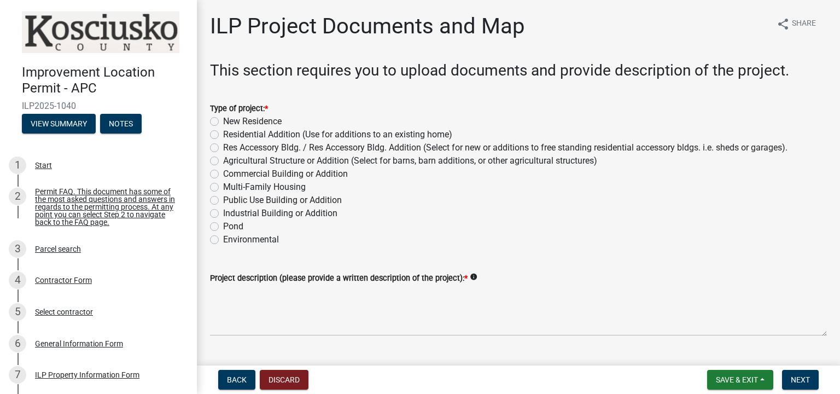
click at [223, 148] on label "Res Accessory Bldg. / Res Accessory Bldg. Addition (Select for new or additions…" at bounding box center [505, 147] width 564 height 13
click at [223, 148] on input "Res Accessory Bldg. / Res Accessory Bldg. Addition (Select for new or additions…" at bounding box center [226, 144] width 7 height 7
radio input "true"
click at [223, 146] on label "Res Accessory Bldg. / Res Accessory Bldg. Addition (Select for new or additions…" at bounding box center [505, 147] width 564 height 13
click at [223, 146] on input "Res Accessory Bldg. / Res Accessory Bldg. Addition (Select for new or additions…" at bounding box center [226, 144] width 7 height 7
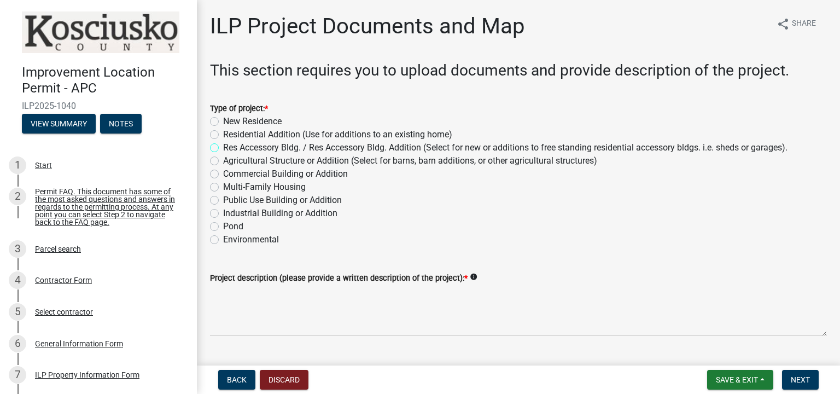
radio input "true"
click at [223, 147] on label "Res Accessory Bldg. / Res Accessory Bldg. Addition (Select for new or additions…" at bounding box center [505, 147] width 564 height 13
click at [223, 147] on input "Res Accessory Bldg. / Res Accessory Bldg. Addition (Select for new or additions…" at bounding box center [226, 144] width 7 height 7
click at [223, 147] on label "Res Accessory Bldg. / Res Accessory Bldg. Addition (Select for new or additions…" at bounding box center [505, 147] width 564 height 13
click at [223, 147] on input "Res Accessory Bldg. / Res Accessory Bldg. Addition (Select for new or additions…" at bounding box center [226, 144] width 7 height 7
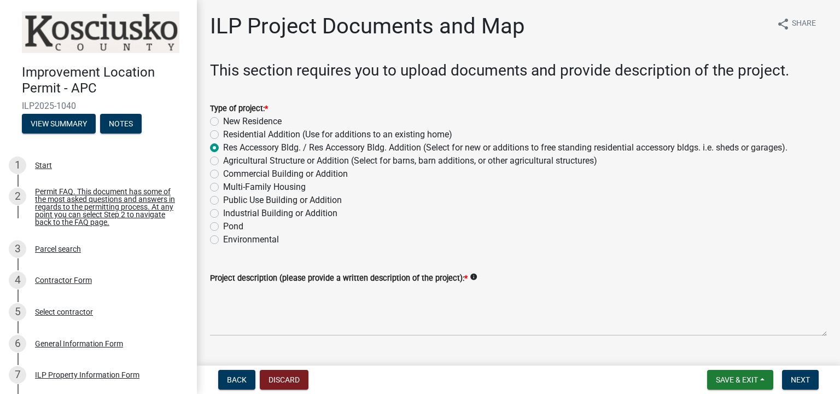
click at [223, 147] on label "Res Accessory Bldg. / Res Accessory Bldg. Addition (Select for new or additions…" at bounding box center [505, 147] width 564 height 13
click at [223, 147] on input "Res Accessory Bldg. / Res Accessory Bldg. Addition (Select for new or additions…" at bounding box center [226, 144] width 7 height 7
click at [223, 147] on label "Res Accessory Bldg. / Res Accessory Bldg. Addition (Select for new or additions…" at bounding box center [505, 147] width 564 height 13
click at [223, 147] on input "Res Accessory Bldg. / Res Accessory Bldg. Addition (Select for new or additions…" at bounding box center [226, 144] width 7 height 7
click at [223, 147] on label "Res Accessory Bldg. / Res Accessory Bldg. Addition (Select for new or additions…" at bounding box center [505, 147] width 564 height 13
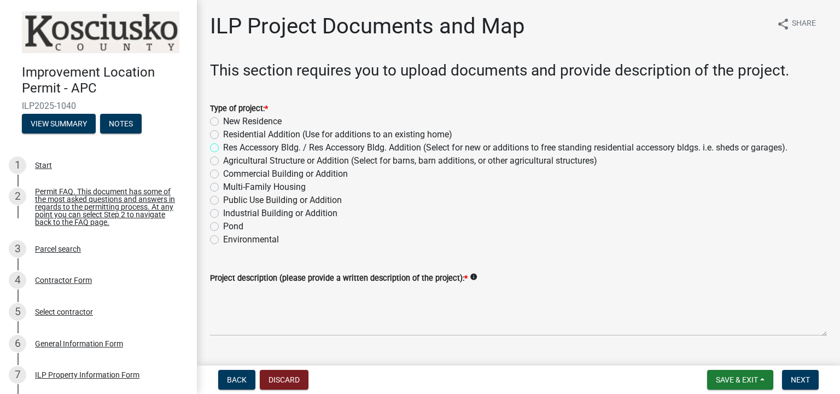
click at [223, 147] on input "Res Accessory Bldg. / Res Accessory Bldg. Addition (Select for new or additions…" at bounding box center [226, 144] width 7 height 7
radio input "true"
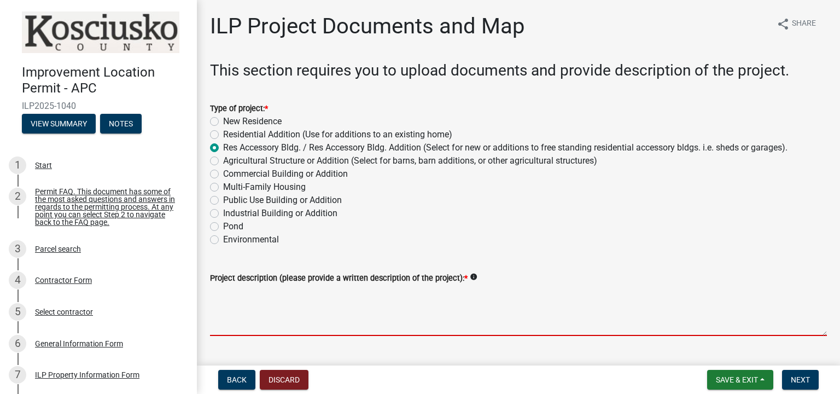
click at [232, 296] on textarea "Project description (please provide a written description of the project): *" at bounding box center [518, 309] width 617 height 51
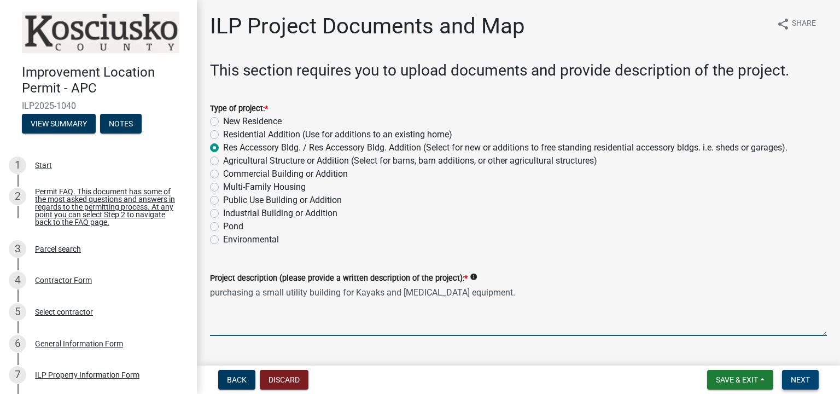
type textarea "purchasing a small utility building for Kayaks and boating equipment."
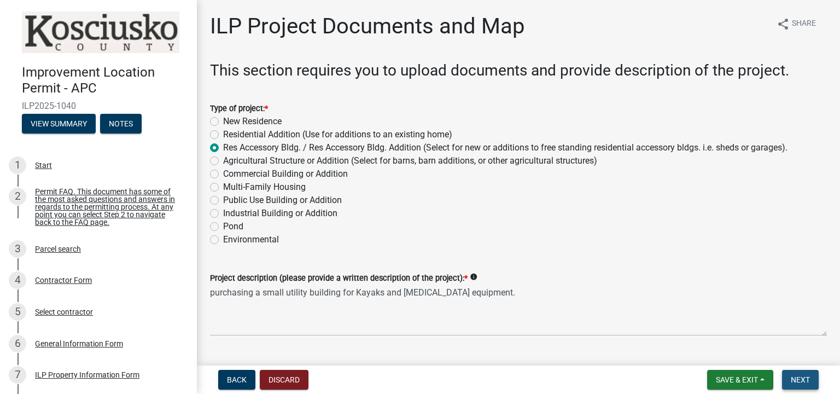
click at [806, 380] on span "Next" at bounding box center [799, 379] width 19 height 9
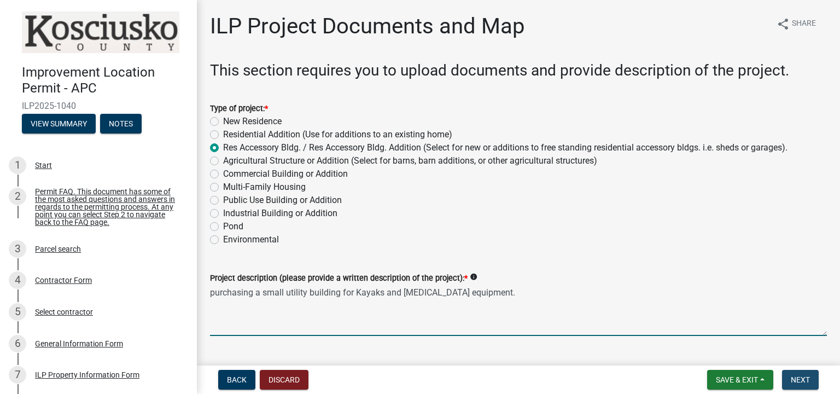
click at [280, 321] on textarea "purchasing a small utility building for Kayaks and boating equipment." at bounding box center [518, 309] width 617 height 51
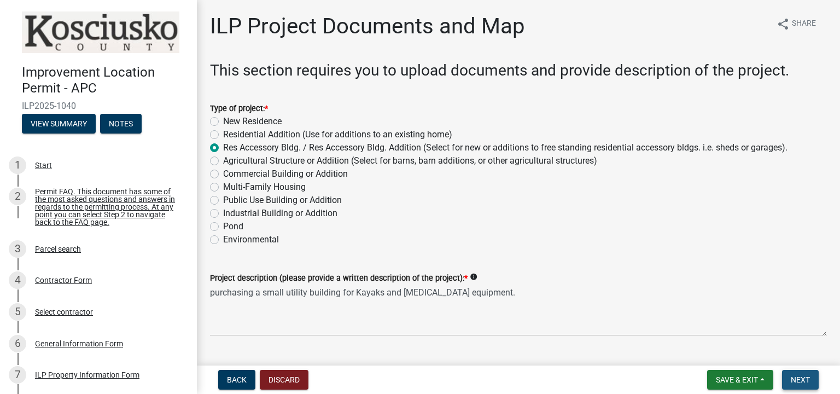
click at [798, 379] on span "Next" at bounding box center [799, 379] width 19 height 9
click at [801, 377] on span "Next" at bounding box center [799, 379] width 19 height 9
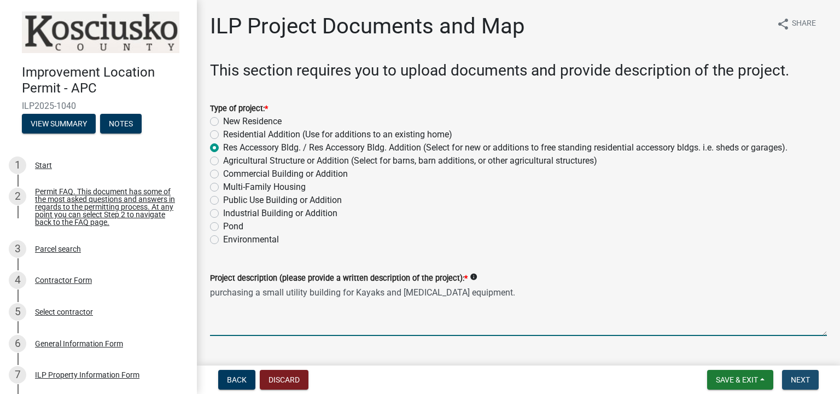
click at [285, 294] on textarea "purchasing a small utility building for Kayaks and boating equipment." at bounding box center [518, 309] width 617 height 51
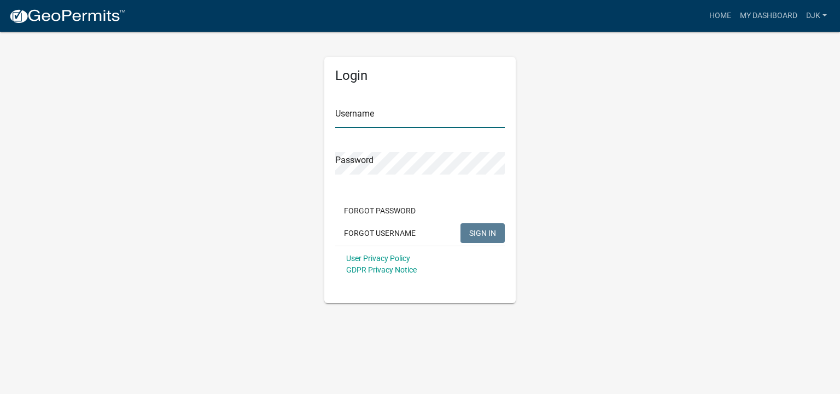
type input "djk"
click at [385, 118] on input "djk" at bounding box center [419, 117] width 169 height 22
click at [529, 183] on div "Login Username djk Password Forgot Password Forgot Username SIGN IN User Privac…" at bounding box center [419, 167] width 623 height 272
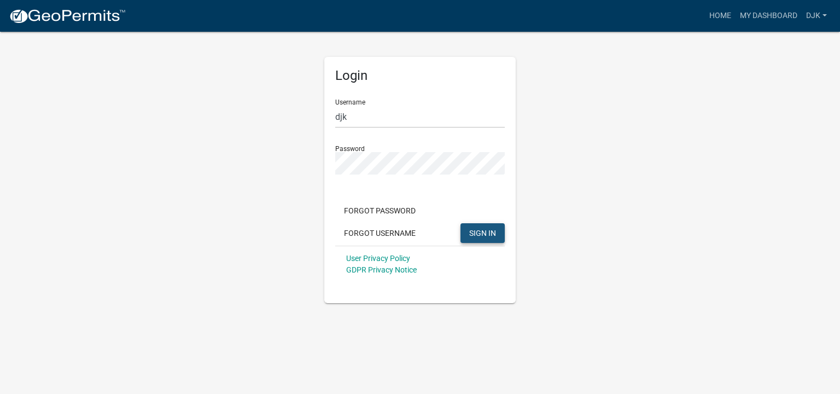
click at [480, 237] on span "SIGN IN" at bounding box center [482, 232] width 27 height 9
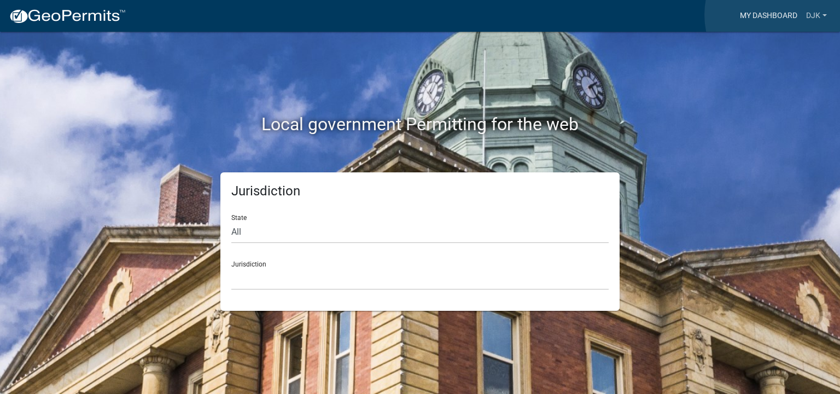
click at [787, 15] on link "My Dashboard" at bounding box center [768, 15] width 66 height 21
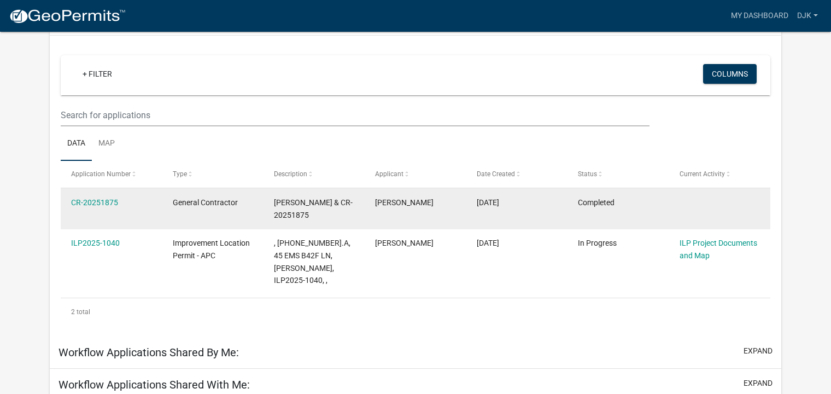
scroll to position [109, 0]
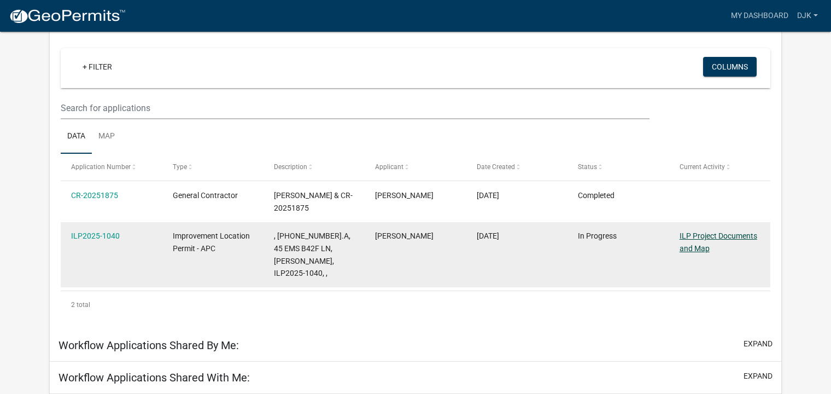
click at [694, 239] on link "ILP Project Documents and Map" at bounding box center [718, 241] width 78 height 21
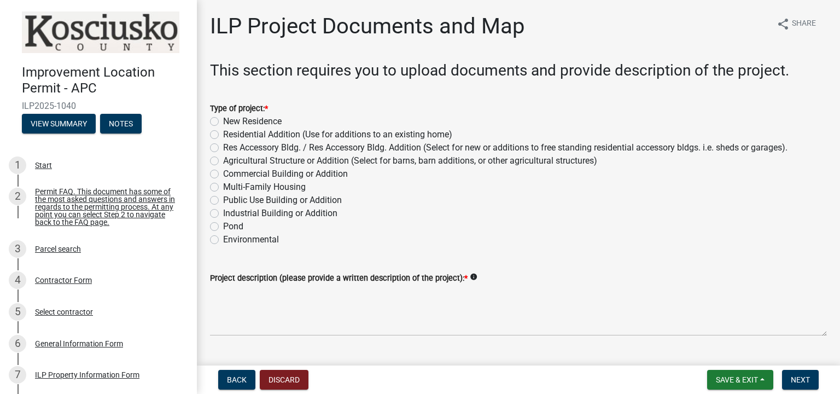
click at [223, 148] on label "Res Accessory Bldg. / Res Accessory Bldg. Addition (Select for new or additions…" at bounding box center [505, 147] width 564 height 13
click at [223, 148] on input "Res Accessory Bldg. / Res Accessory Bldg. Addition (Select for new or additions…" at bounding box center [226, 144] width 7 height 7
radio input "true"
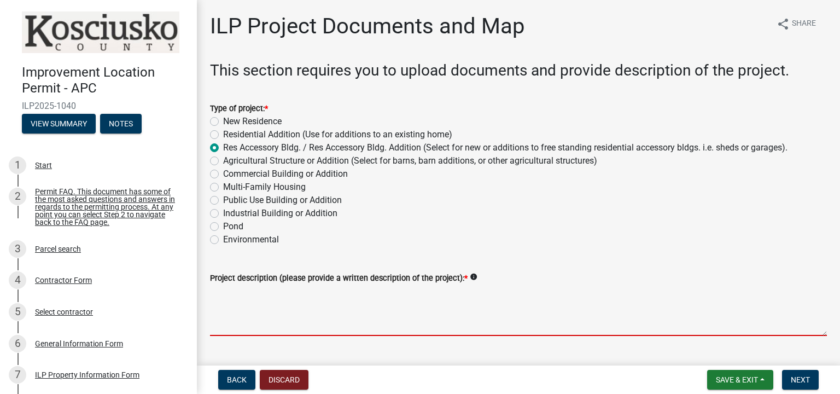
click at [290, 304] on textarea "Project description (please provide a written description of the project): *" at bounding box center [518, 309] width 617 height 51
click at [225, 286] on textarea "Project description (please provide a written description of the project): *" at bounding box center [518, 309] width 617 height 51
click at [248, 302] on textarea "Project description (please provide a written description of the project): *" at bounding box center [518, 309] width 617 height 51
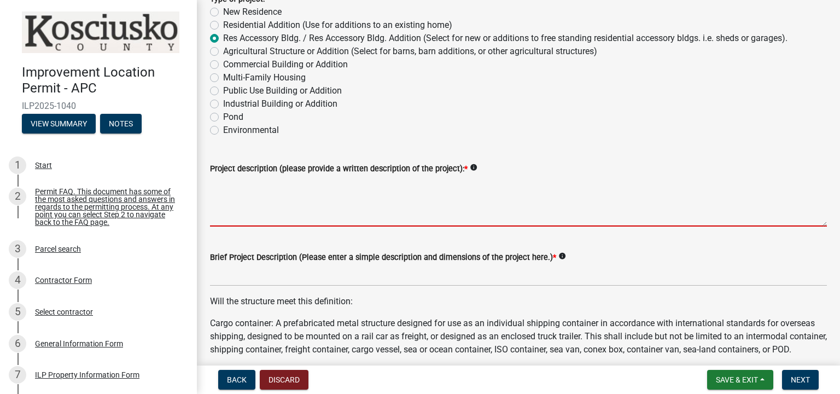
click at [270, 190] on textarea "Project description (please provide a written description of the project): *" at bounding box center [518, 200] width 617 height 51
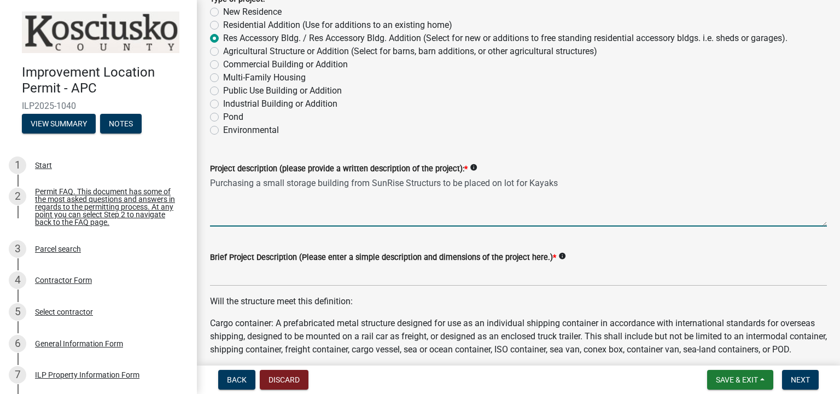
type textarea "Purchasing a small storage building from SunRise Structurs to be placed on lot …"
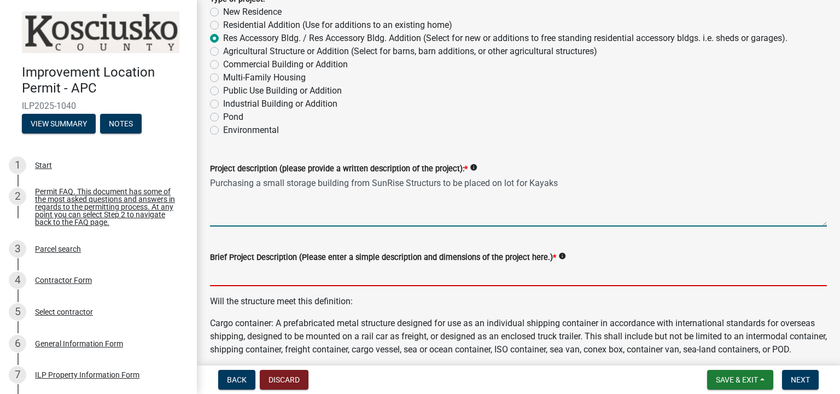
click at [340, 273] on input "Brief Project Description (Please enter a simple description and dimensions of …" at bounding box center [518, 274] width 617 height 22
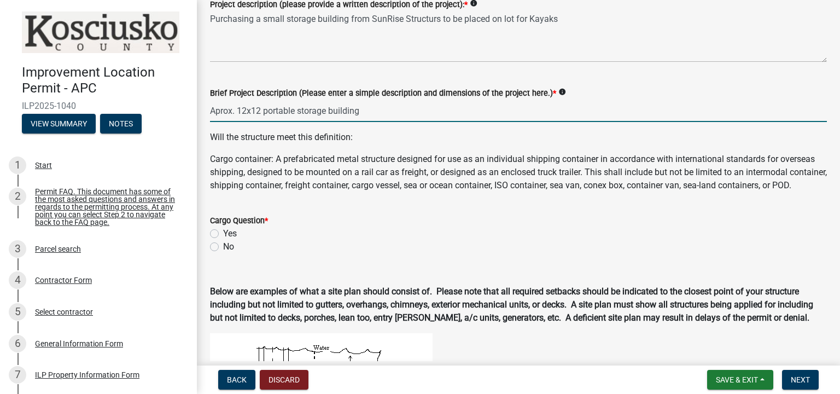
scroll to position [328, 0]
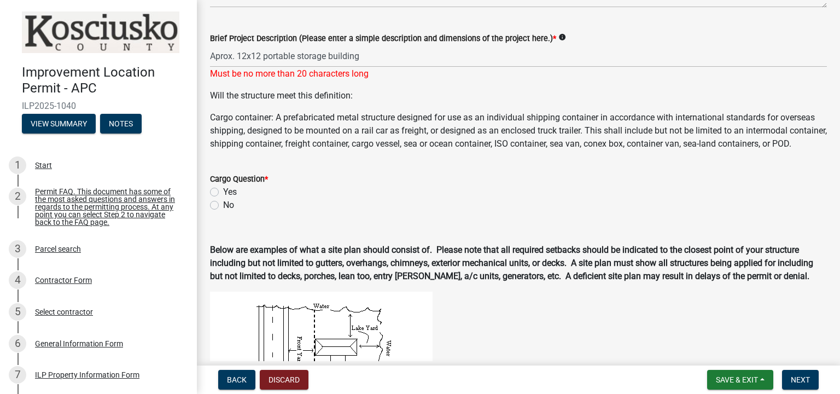
click at [214, 206] on div "Cargo Question * Yes No" at bounding box center [518, 191] width 617 height 39
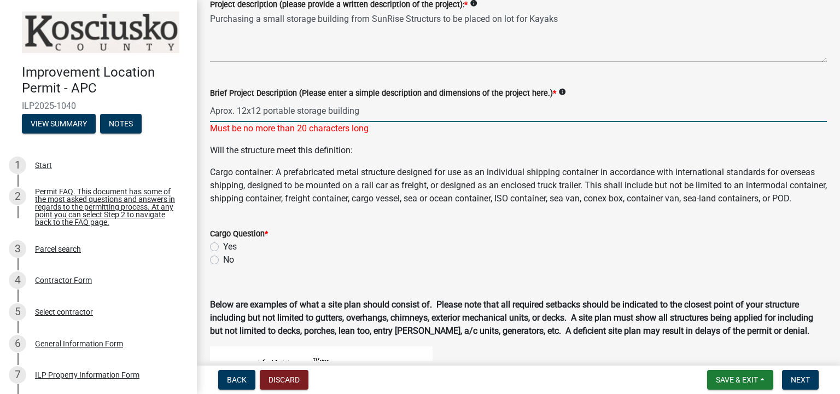
drag, startPoint x: 297, startPoint y: 113, endPoint x: 326, endPoint y: 116, distance: 28.7
click at [326, 116] on input "Aprox. 12x12 portable storage building" at bounding box center [518, 110] width 617 height 22
drag, startPoint x: 300, startPoint y: 111, endPoint x: 350, endPoint y: 114, distance: 50.9
click at [350, 114] on input "Aprox. 12x12 portable building" at bounding box center [518, 110] width 617 height 22
click at [355, 114] on input "Aprox. 12x12 portable building" at bounding box center [518, 110] width 617 height 22
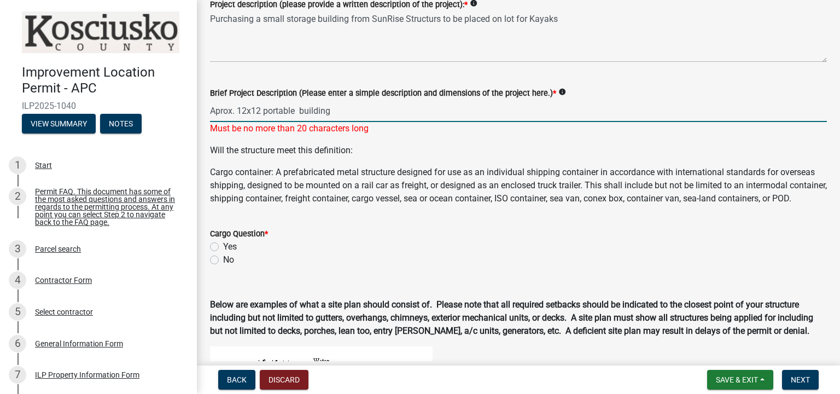
drag, startPoint x: 237, startPoint y: 112, endPoint x: 210, endPoint y: 113, distance: 26.8
click at [210, 113] on input "Aprox. 12x12 portable building" at bounding box center [518, 110] width 617 height 22
drag, startPoint x: 271, startPoint y: 110, endPoint x: 315, endPoint y: 108, distance: 44.3
click at [315, 108] on input "12x12 portable building" at bounding box center [518, 110] width 617 height 22
click at [606, 102] on input "12x12 portable" at bounding box center [518, 110] width 617 height 22
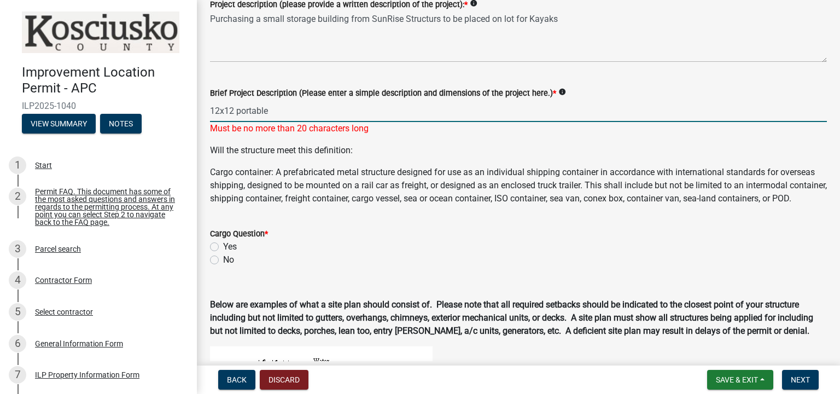
type input "12x12 portable"
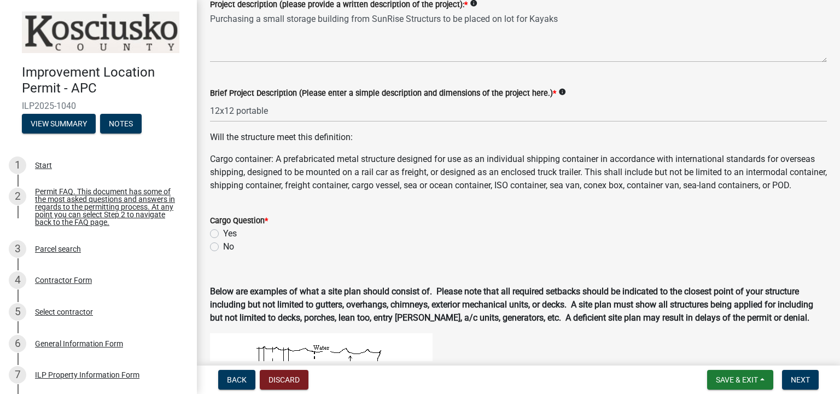
click at [223, 253] on label "No" at bounding box center [228, 246] width 11 height 13
click at [223, 247] on input "No" at bounding box center [226, 243] width 7 height 7
radio input "true"
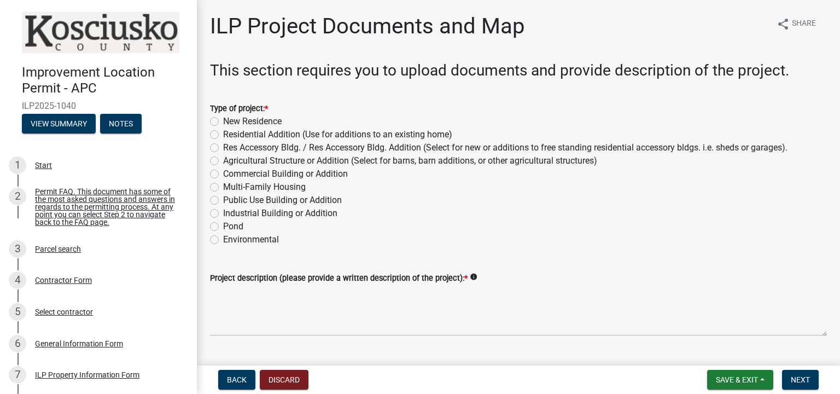
click at [223, 149] on label "Res Accessory Bldg. / Res Accessory Bldg. Addition (Select for new or additions…" at bounding box center [505, 147] width 564 height 13
click at [223, 148] on input "Res Accessory Bldg. / Res Accessory Bldg. Addition (Select for new or additions…" at bounding box center [226, 144] width 7 height 7
radio input "true"
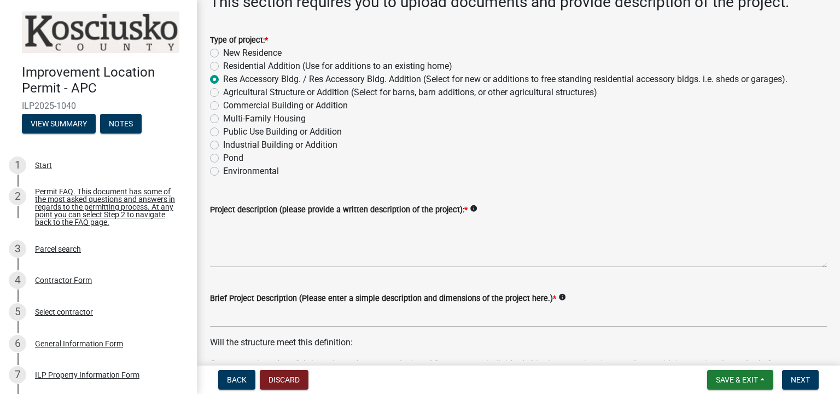
scroll to position [109, 0]
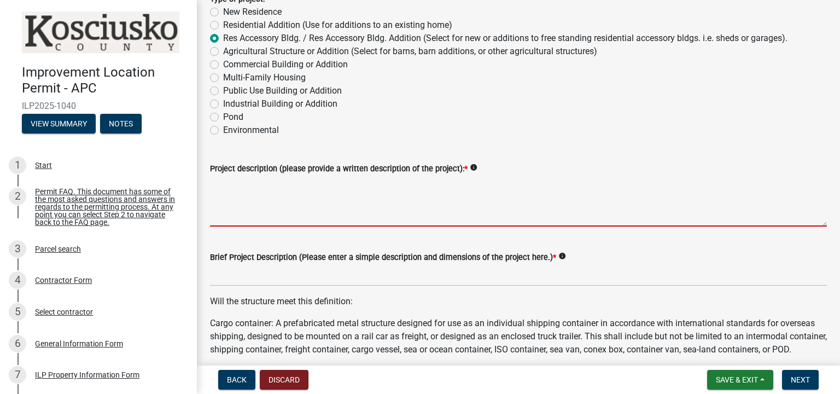
click at [245, 180] on textarea "Project description (please provide a written description of the project): *" at bounding box center [518, 200] width 617 height 51
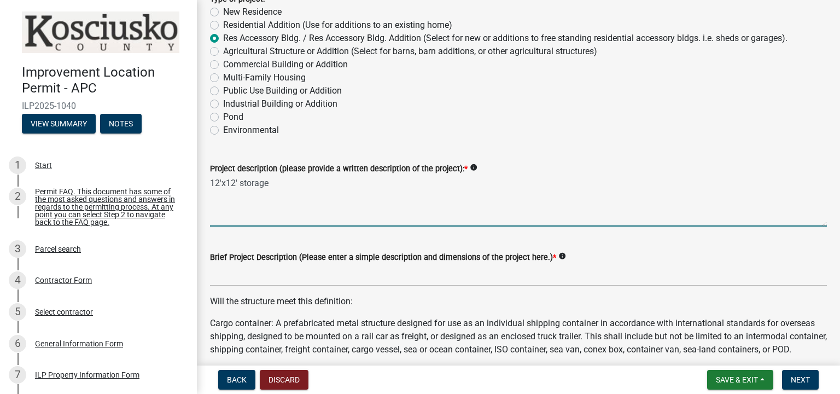
click at [211, 183] on textarea "12'x12' storage" at bounding box center [518, 200] width 617 height 51
type textarea "portable12'x12' storage"
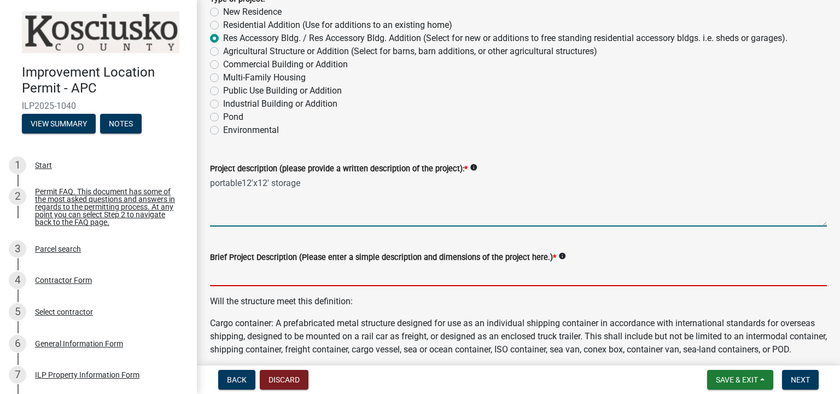
click at [271, 275] on input "Brief Project Description (Please enter a simple description and dimensions of …" at bounding box center [518, 274] width 617 height 22
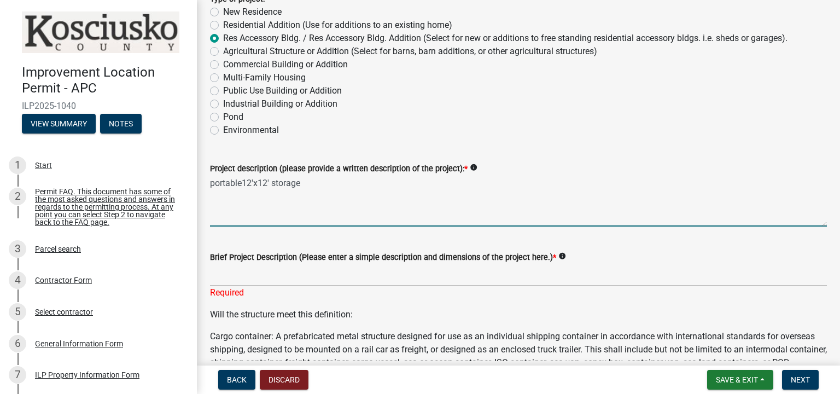
drag, startPoint x: 302, startPoint y: 184, endPoint x: 211, endPoint y: 186, distance: 91.3
click at [211, 186] on textarea "portable12'x12' storage" at bounding box center [518, 200] width 617 height 51
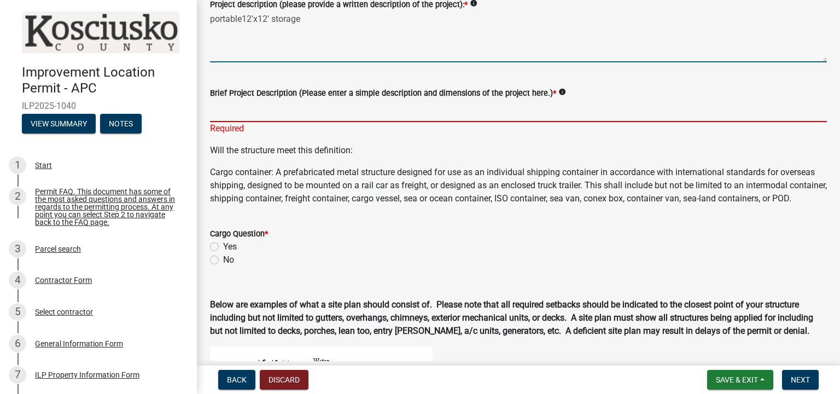
click at [271, 110] on input "Brief Project Description (Please enter a simple description and dimensions of …" at bounding box center [518, 110] width 617 height 22
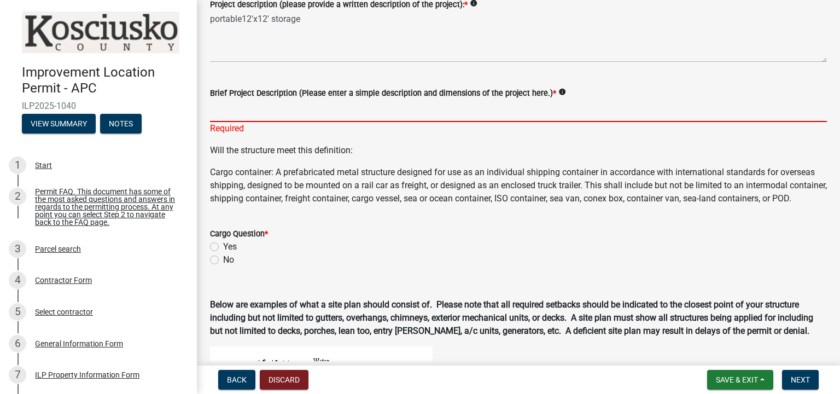
paste input "portable12'x12' storage"
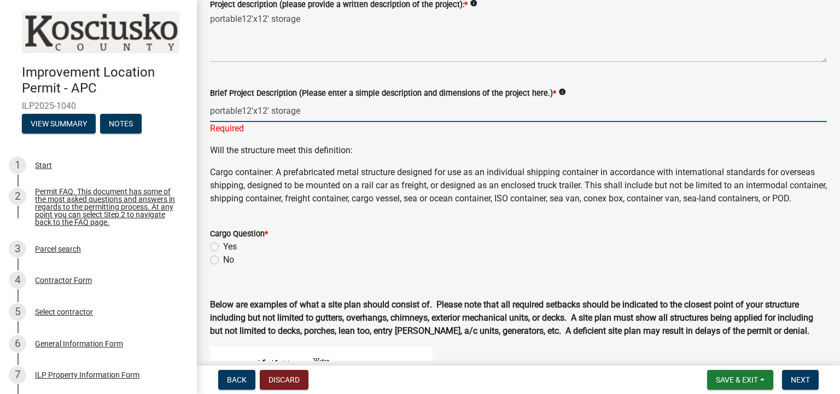
scroll to position [328, 0]
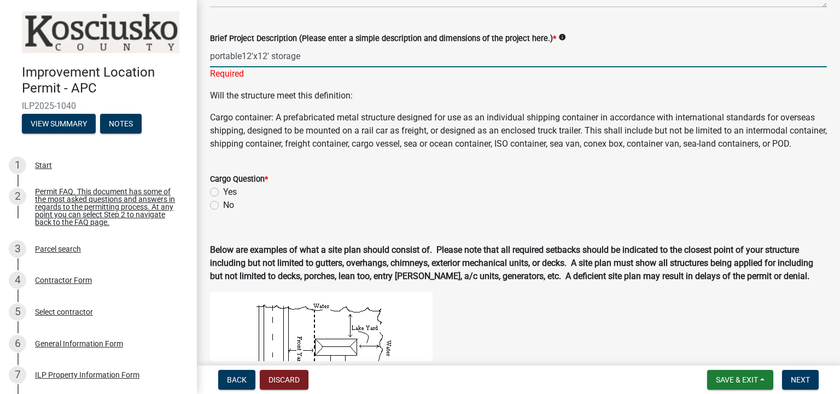
type input "portable12'x12' storage"
click at [223, 212] on label "No" at bounding box center [228, 204] width 11 height 13
click at [223, 206] on input "No" at bounding box center [226, 201] width 7 height 7
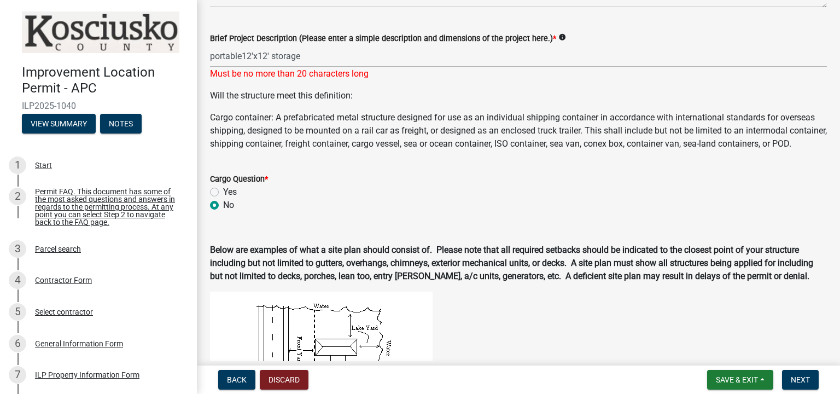
radio input "true"
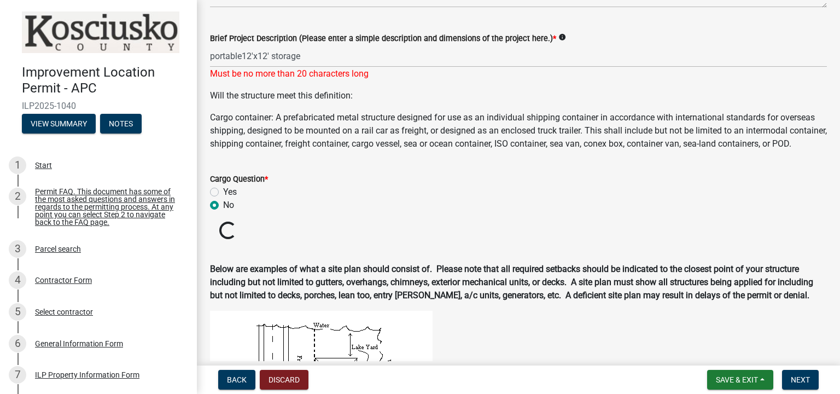
scroll to position [547, 0]
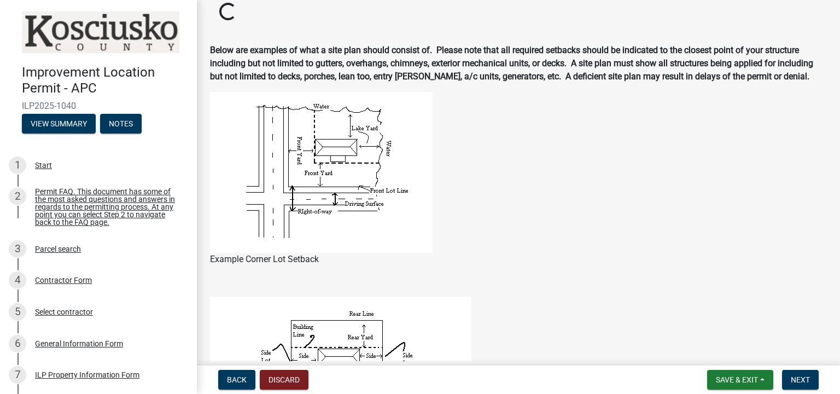
click at [566, 288] on p at bounding box center [518, 280] width 617 height 13
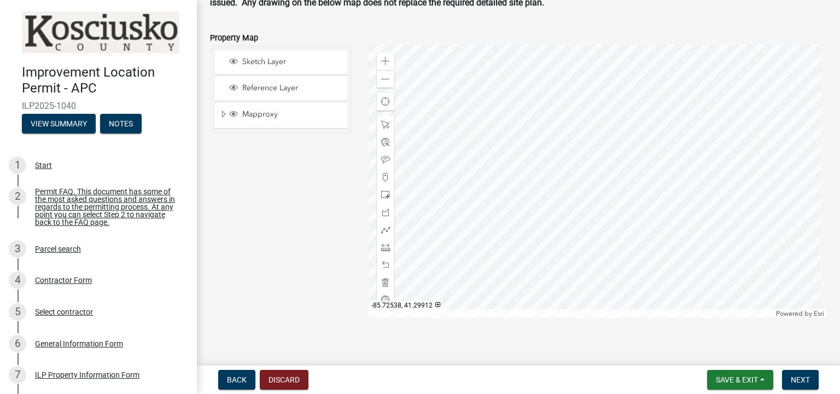
scroll to position [1225, 0]
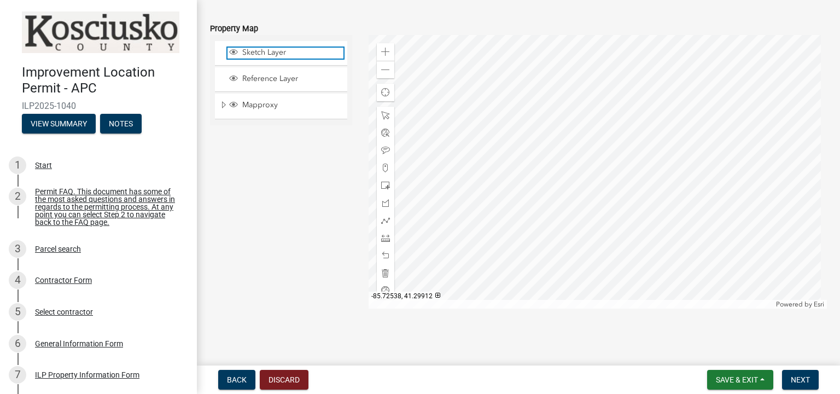
click at [273, 55] on span "Sketch Layer" at bounding box center [291, 53] width 104 height 10
click at [426, 249] on div at bounding box center [597, 171] width 459 height 273
click at [553, 162] on div at bounding box center [597, 171] width 459 height 273
click at [612, 138] on div at bounding box center [597, 171] width 459 height 273
click at [658, 131] on div at bounding box center [597, 171] width 459 height 273
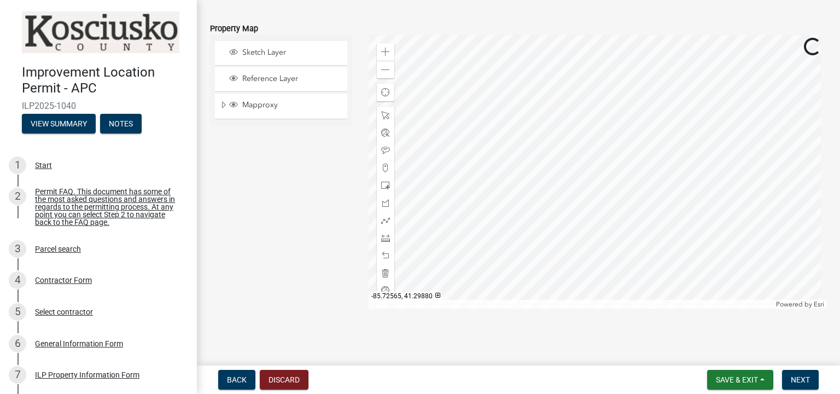
click at [472, 175] on div at bounding box center [597, 171] width 459 height 273
click at [507, 166] on div at bounding box center [597, 171] width 459 height 273
click at [266, 58] on div "Sketch Layer" at bounding box center [281, 53] width 132 height 24
click at [515, 175] on div at bounding box center [597, 171] width 459 height 273
click at [513, 195] on div at bounding box center [597, 171] width 459 height 273
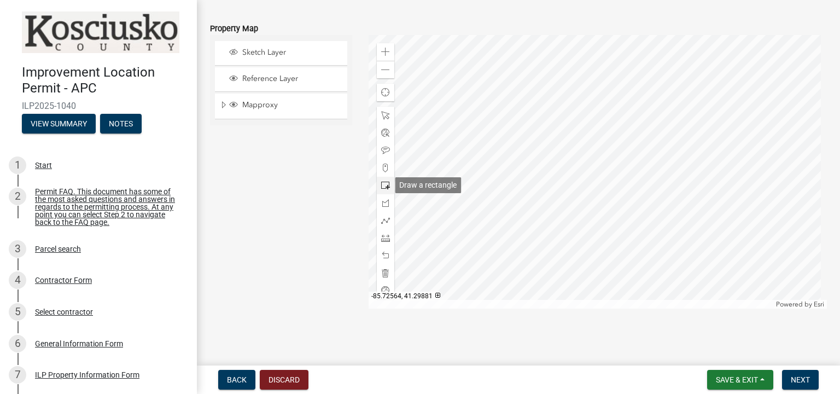
click at [381, 186] on span at bounding box center [385, 185] width 9 height 9
click at [513, 185] on div at bounding box center [597, 171] width 459 height 273
click at [496, 191] on div at bounding box center [597, 171] width 459 height 273
click at [499, 189] on div at bounding box center [597, 171] width 459 height 273
click at [521, 184] on div at bounding box center [597, 171] width 459 height 273
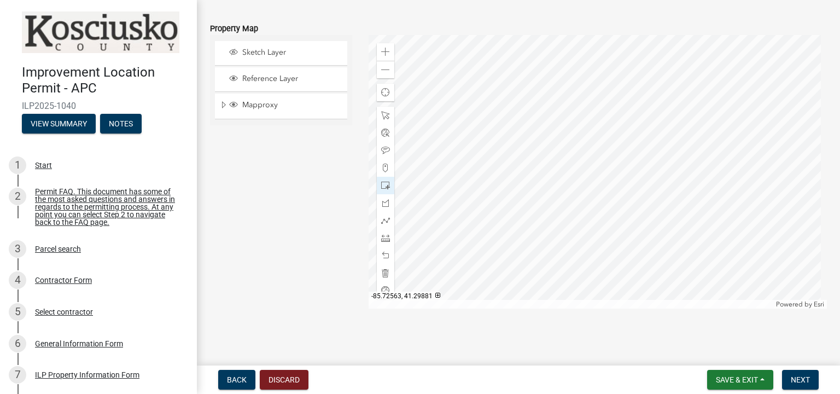
click at [521, 184] on div at bounding box center [597, 171] width 459 height 273
click at [507, 190] on div at bounding box center [597, 171] width 459 height 273
click at [514, 191] on div at bounding box center [597, 171] width 459 height 273
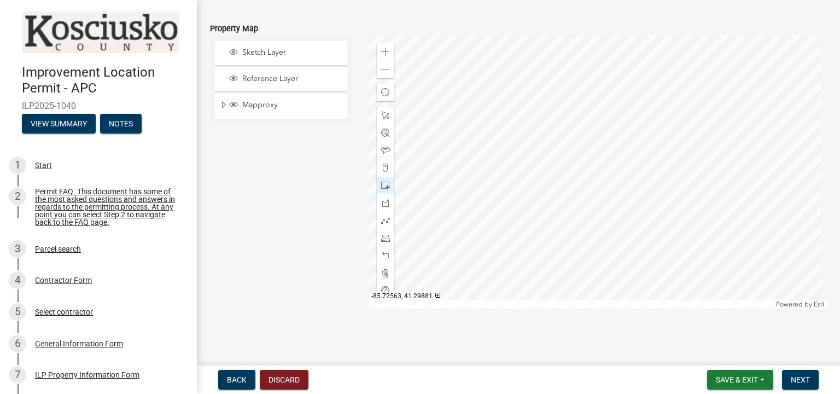
click at [514, 191] on div at bounding box center [597, 171] width 459 height 273
click at [517, 197] on div at bounding box center [597, 171] width 459 height 273
click at [381, 200] on span at bounding box center [385, 202] width 9 height 9
click at [385, 207] on span at bounding box center [385, 202] width 9 height 9
click at [516, 184] on div at bounding box center [597, 171] width 459 height 273
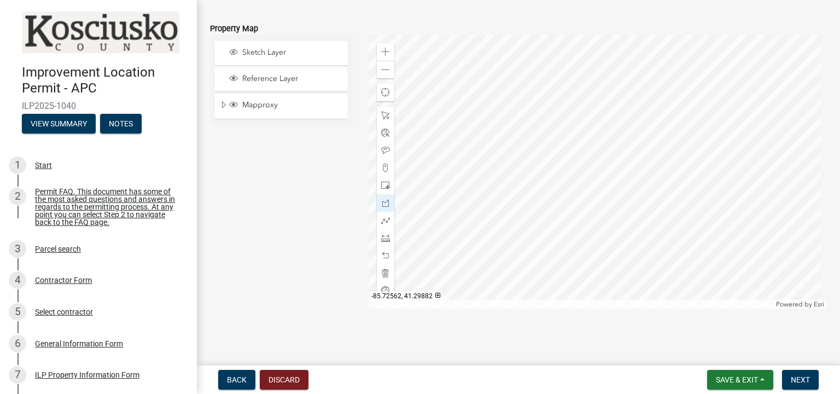
click at [500, 204] on div at bounding box center [597, 171] width 459 height 273
click at [272, 51] on span "Sketch Layer" at bounding box center [291, 53] width 104 height 10
click at [382, 184] on span at bounding box center [385, 185] width 9 height 9
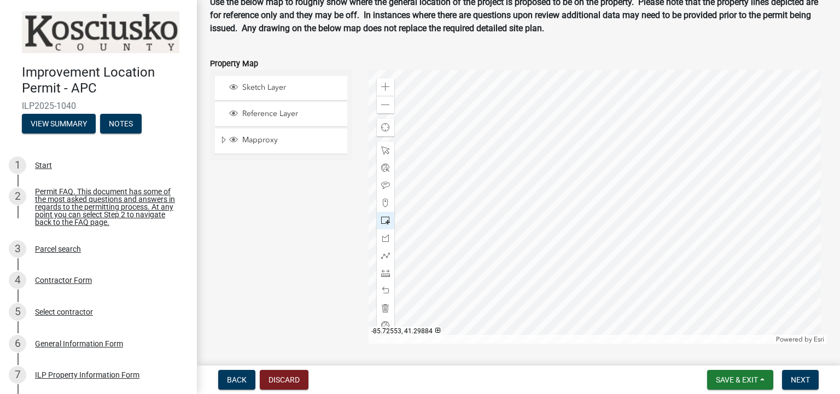
scroll to position [1170, 0]
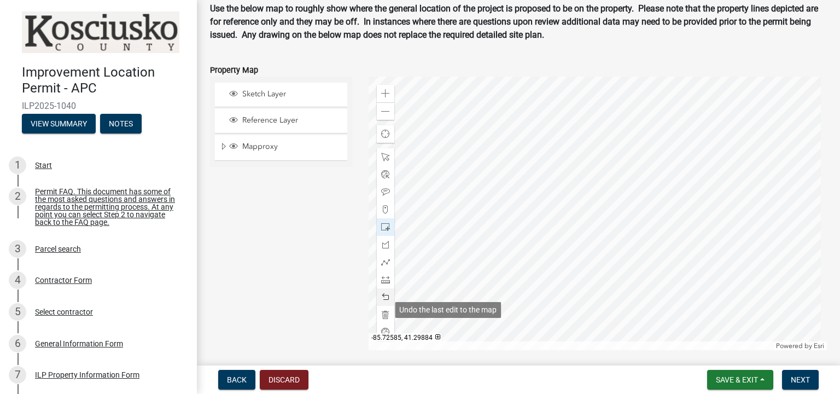
click at [381, 301] on span at bounding box center [385, 296] width 9 height 9
click at [383, 301] on span at bounding box center [385, 296] width 9 height 9
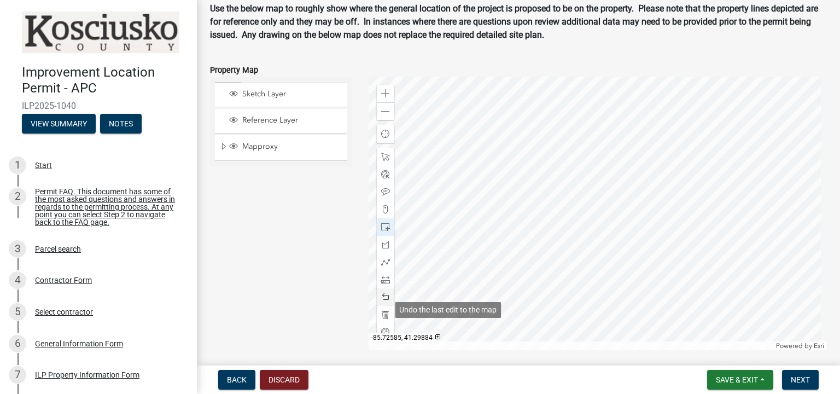
click at [383, 301] on span at bounding box center [385, 296] width 9 height 9
click at [494, 266] on div at bounding box center [597, 213] width 459 height 273
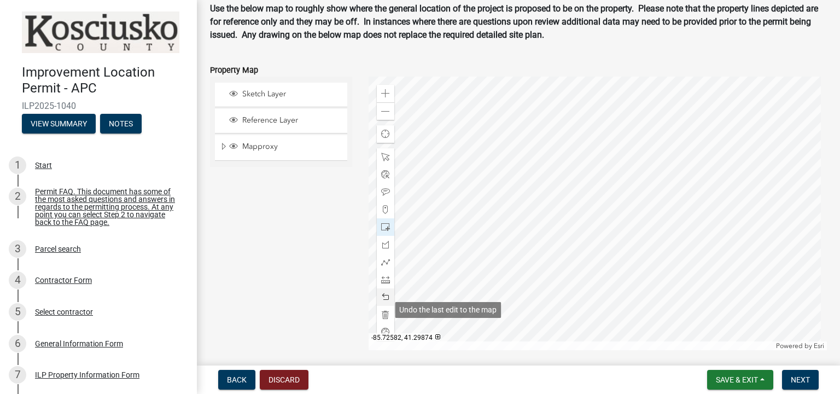
click at [384, 301] on span at bounding box center [385, 296] width 9 height 9
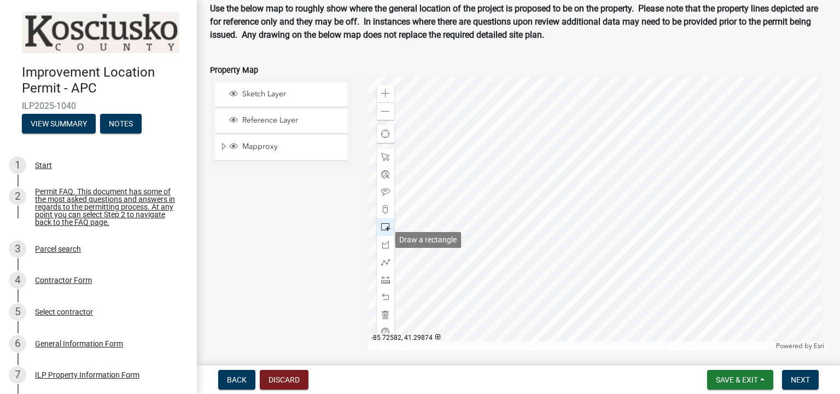
click at [383, 231] on span at bounding box center [385, 226] width 9 height 9
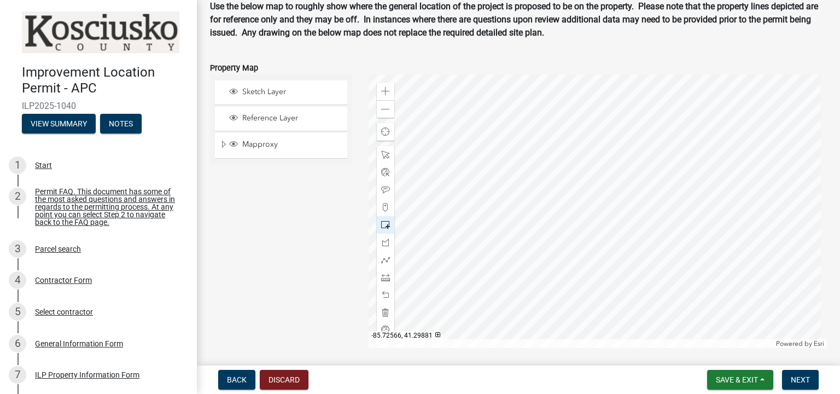
click at [485, 253] on div at bounding box center [597, 210] width 459 height 273
click at [505, 244] on div at bounding box center [597, 210] width 459 height 273
click at [510, 257] on div at bounding box center [597, 210] width 459 height 273
click at [490, 266] on div at bounding box center [597, 210] width 459 height 273
click at [385, 299] on span at bounding box center [385, 294] width 9 height 9
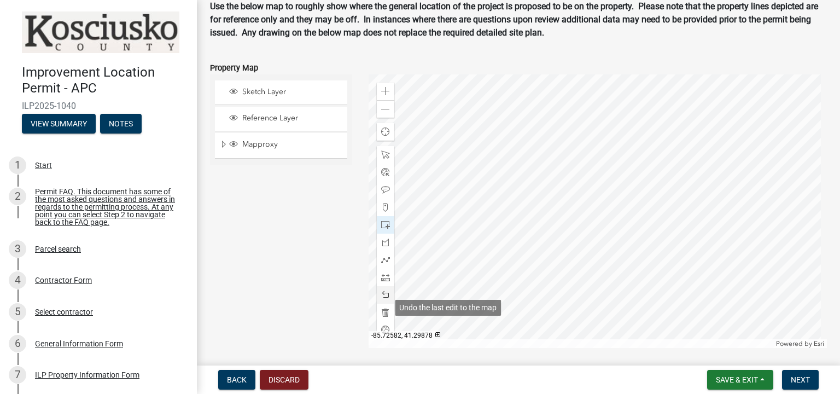
click at [385, 299] on span at bounding box center [385, 294] width 9 height 9
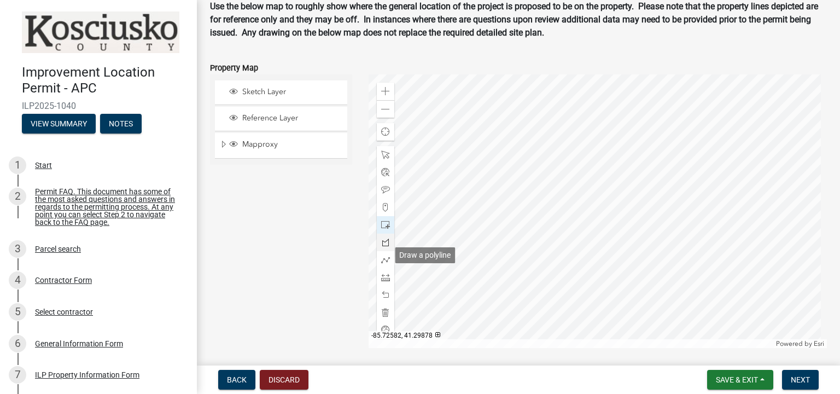
click at [385, 247] on span at bounding box center [385, 242] width 9 height 9
click at [487, 253] on div at bounding box center [597, 210] width 459 height 273
click at [508, 245] on div at bounding box center [597, 210] width 459 height 273
click at [514, 256] on div at bounding box center [597, 210] width 459 height 273
click at [493, 262] on div at bounding box center [597, 210] width 459 height 273
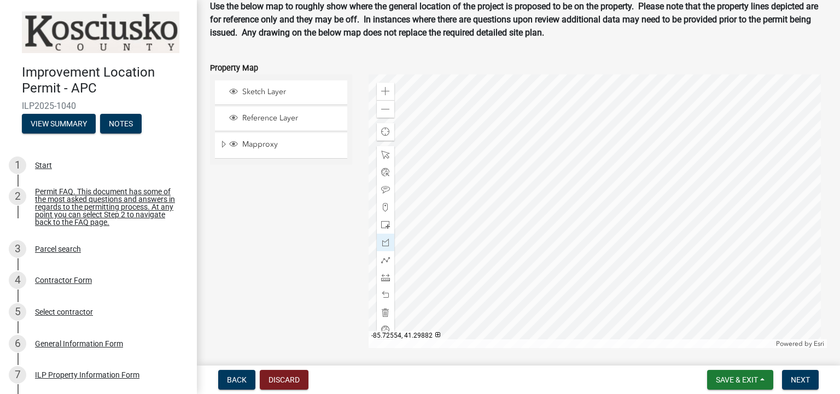
click at [495, 267] on div at bounding box center [597, 210] width 459 height 273
click at [488, 254] on div at bounding box center [597, 210] width 459 height 273
click at [384, 299] on span at bounding box center [385, 294] width 9 height 9
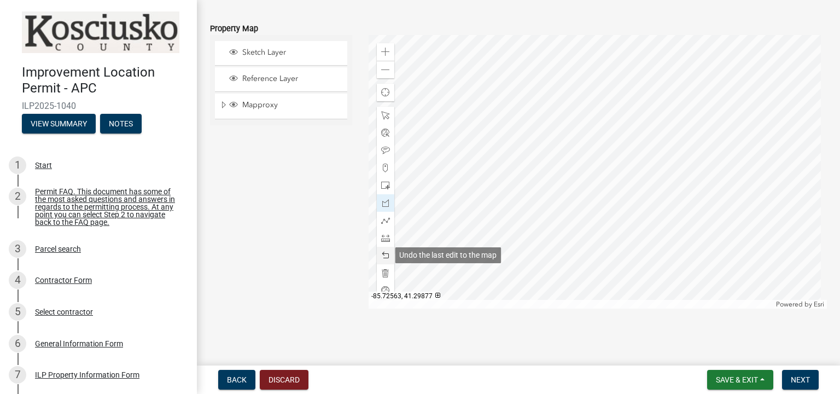
scroll to position [1225, 0]
click at [383, 254] on span at bounding box center [385, 255] width 9 height 9
click at [381, 221] on span at bounding box center [385, 220] width 9 height 9
